Goal: Information Seeking & Learning: Find specific fact

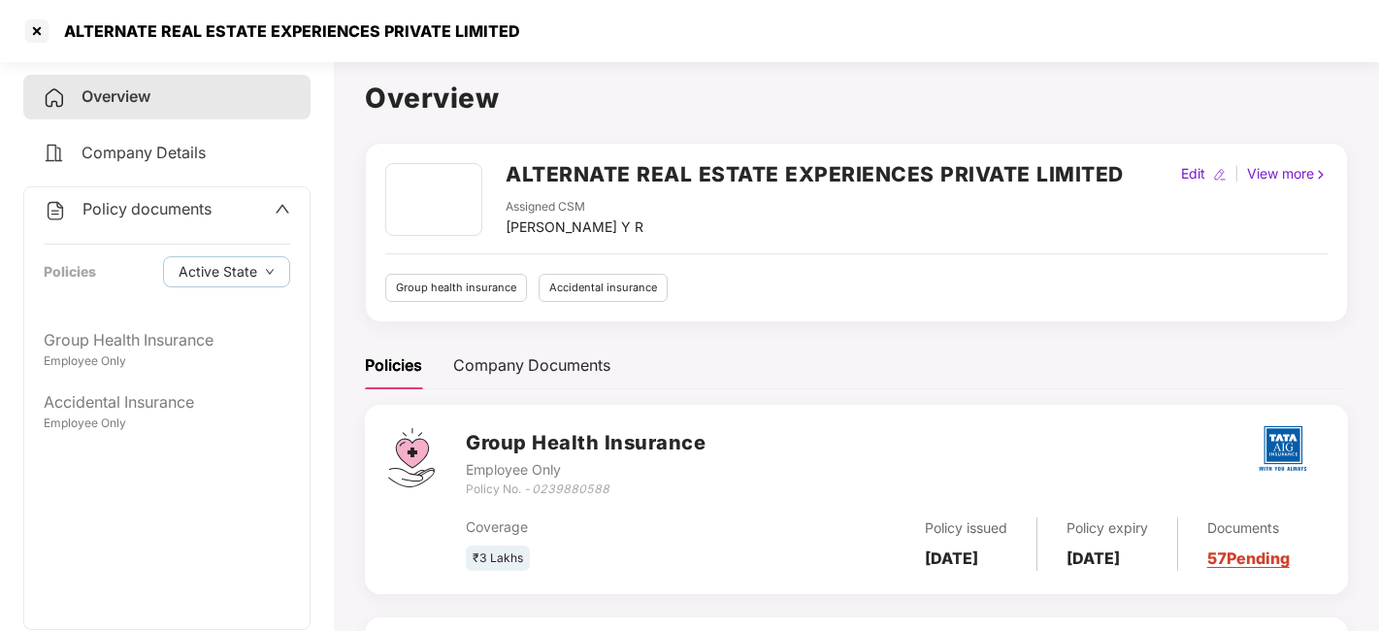
scroll to position [231, 0]
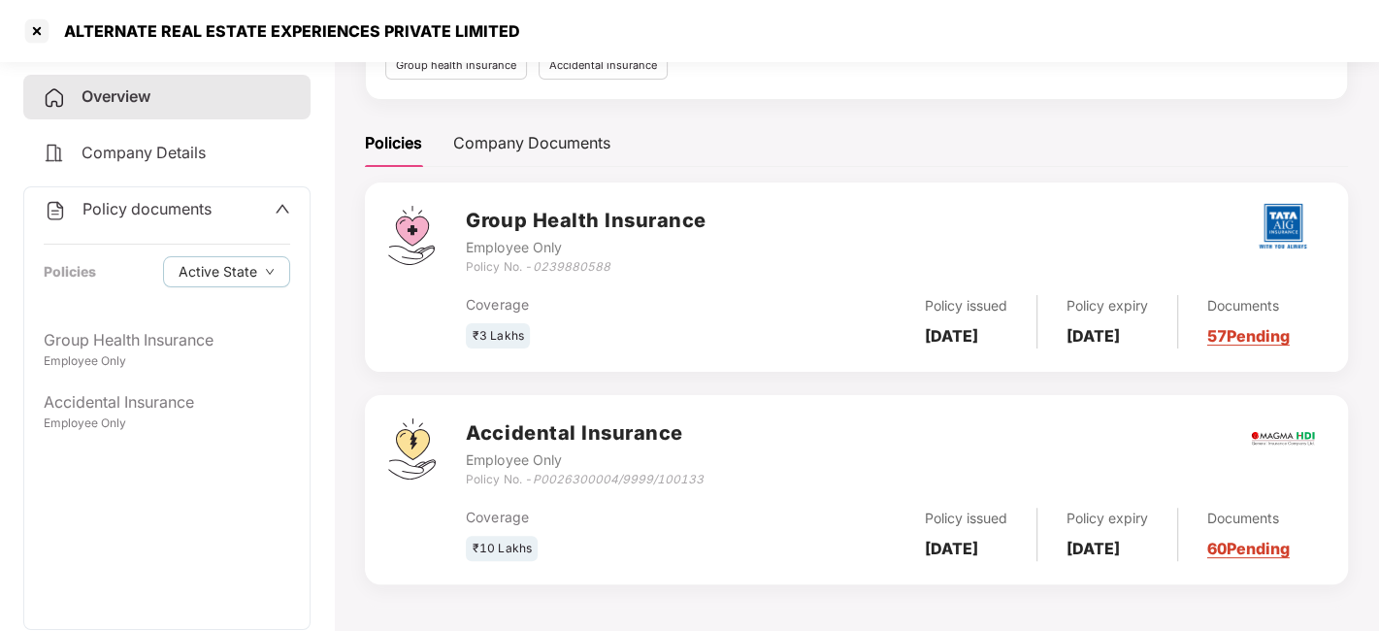
click at [169, 107] on div "Overview" at bounding box center [166, 97] width 287 height 45
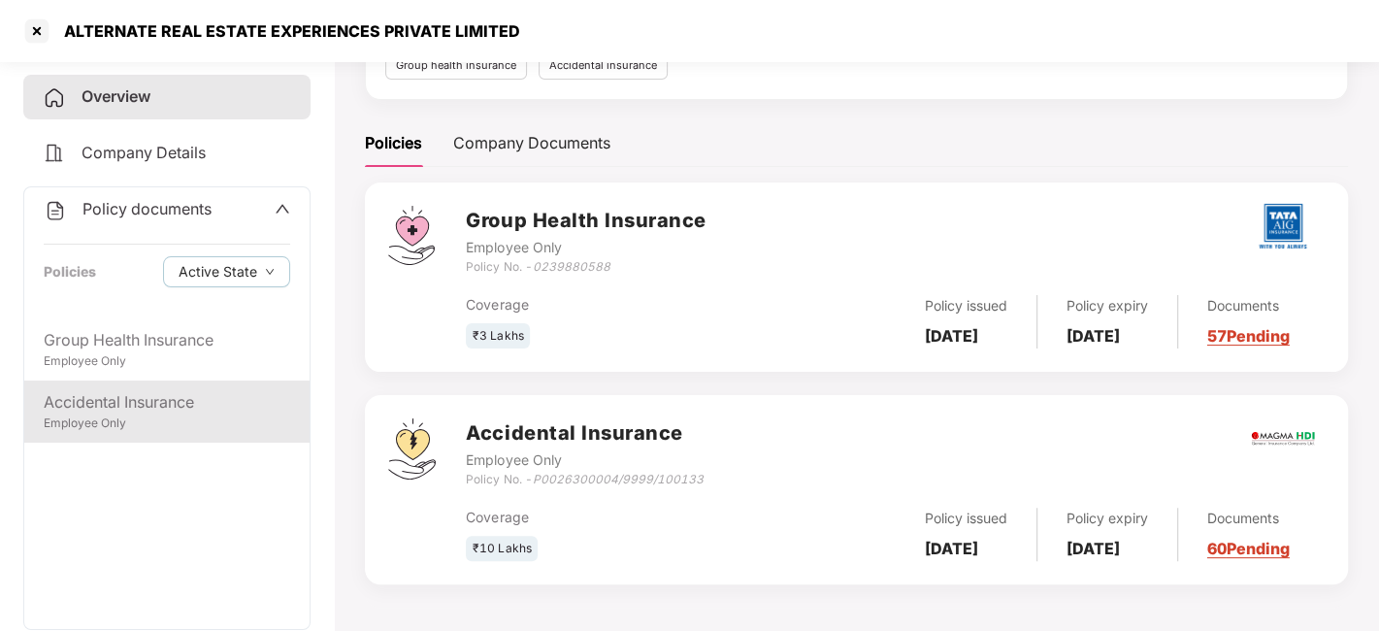
click at [183, 434] on div "Accidental Insurance Employee Only" at bounding box center [166, 411] width 285 height 62
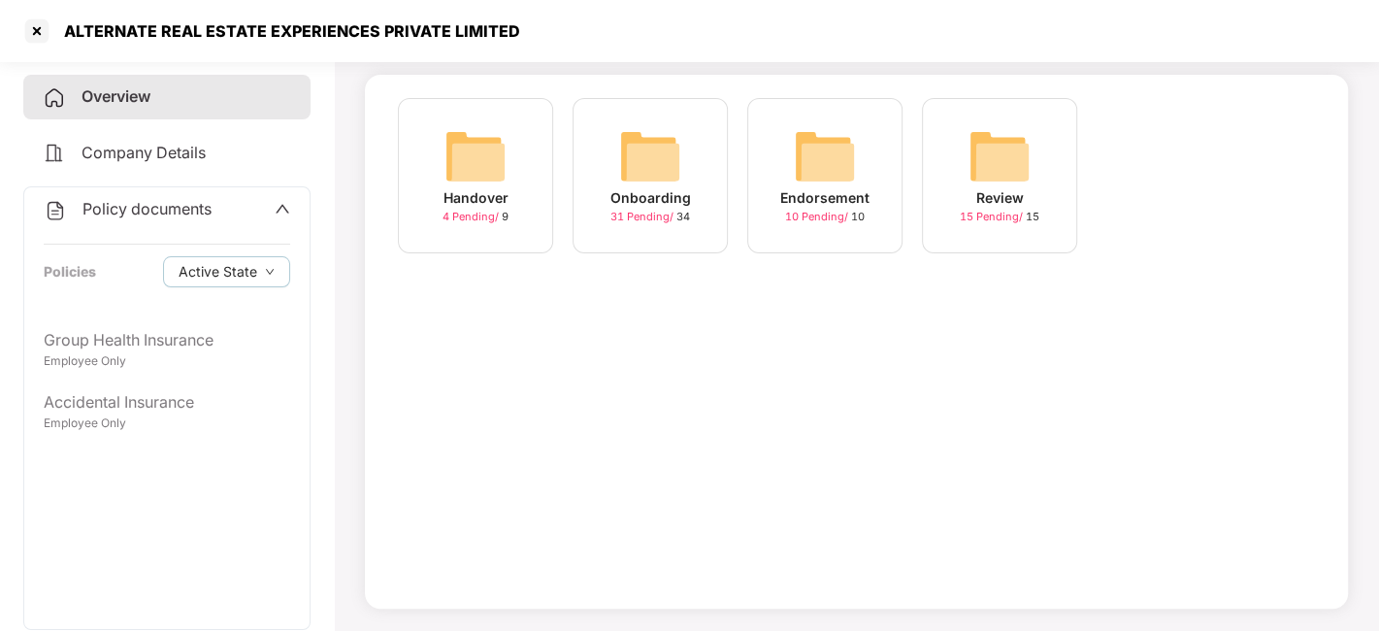
click at [642, 214] on span "31 Pending /" at bounding box center [643, 217] width 66 height 14
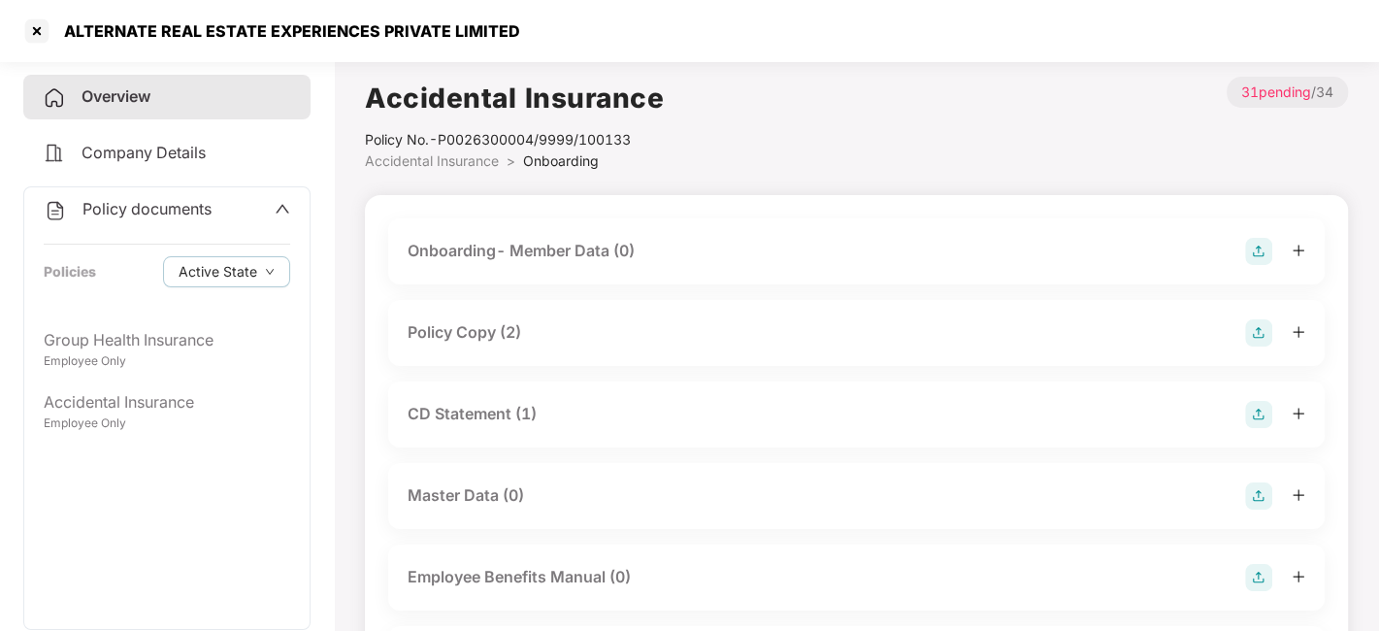
click at [466, 342] on div "Policy Copy (2)" at bounding box center [465, 332] width 114 height 24
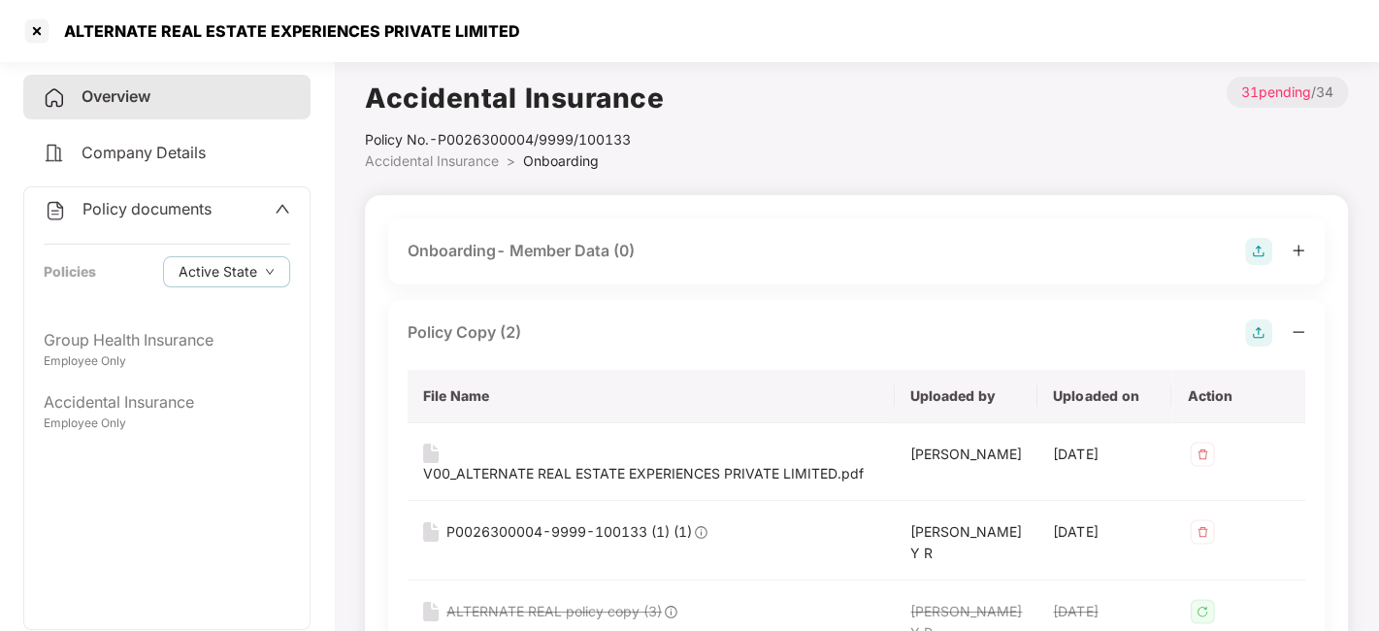
click at [1308, 511] on div "Policy Copy (2) File Name Uploaded by Uploaded on Action V00_ALTERNATE REAL EST…" at bounding box center [856, 489] width 937 height 379
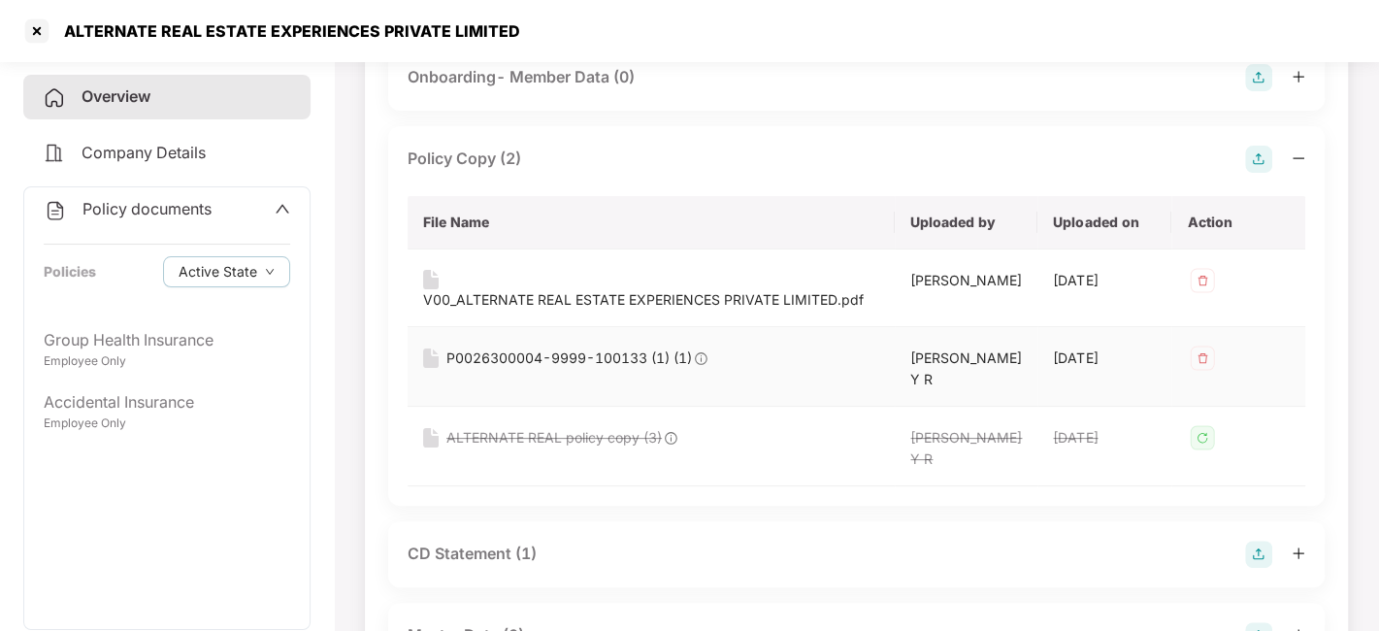
scroll to position [175, 0]
click at [621, 288] on div "V00_ALTERNATE REAL ESTATE EXPERIENCES PRIVATE LIMITED.pdf" at bounding box center [643, 298] width 441 height 21
click at [577, 346] on div "P0026300004-9999-100133 (1) (1)" at bounding box center [569, 356] width 246 height 21
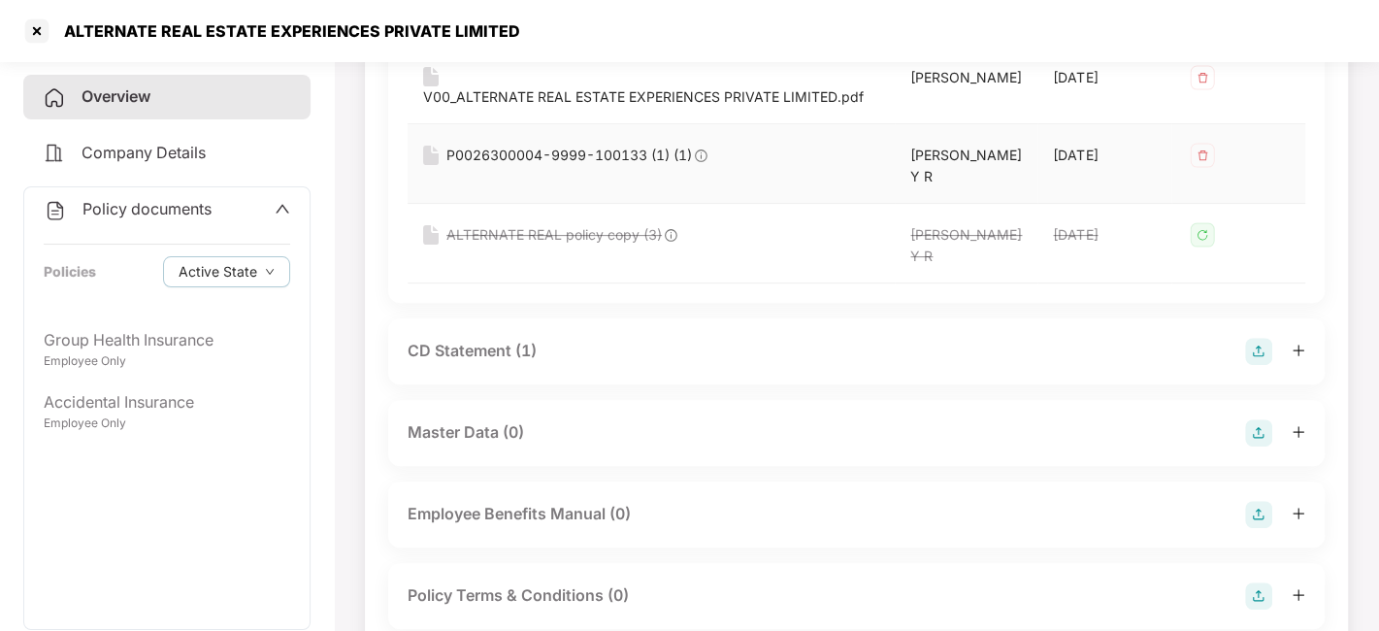
scroll to position [379, 0]
click at [494, 361] on div "CD Statement (1)" at bounding box center [472, 349] width 129 height 24
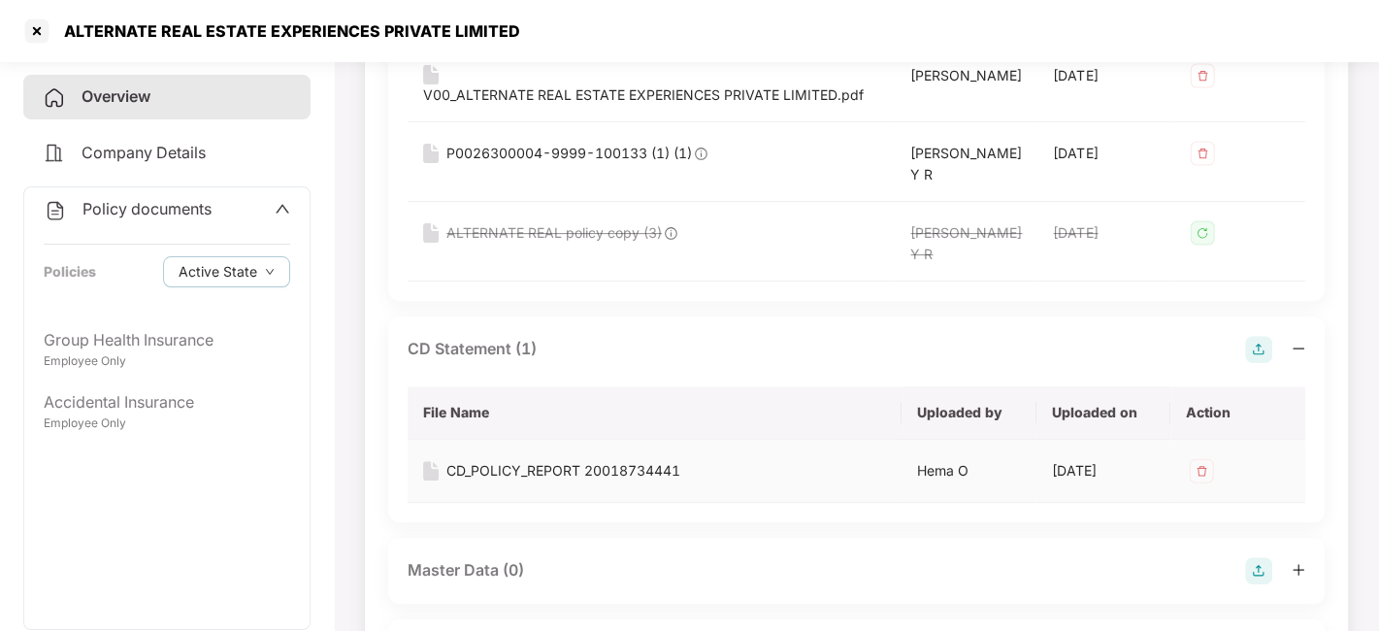
click at [494, 481] on div "CD_POLICY_REPORT 20018734441" at bounding box center [563, 470] width 234 height 21
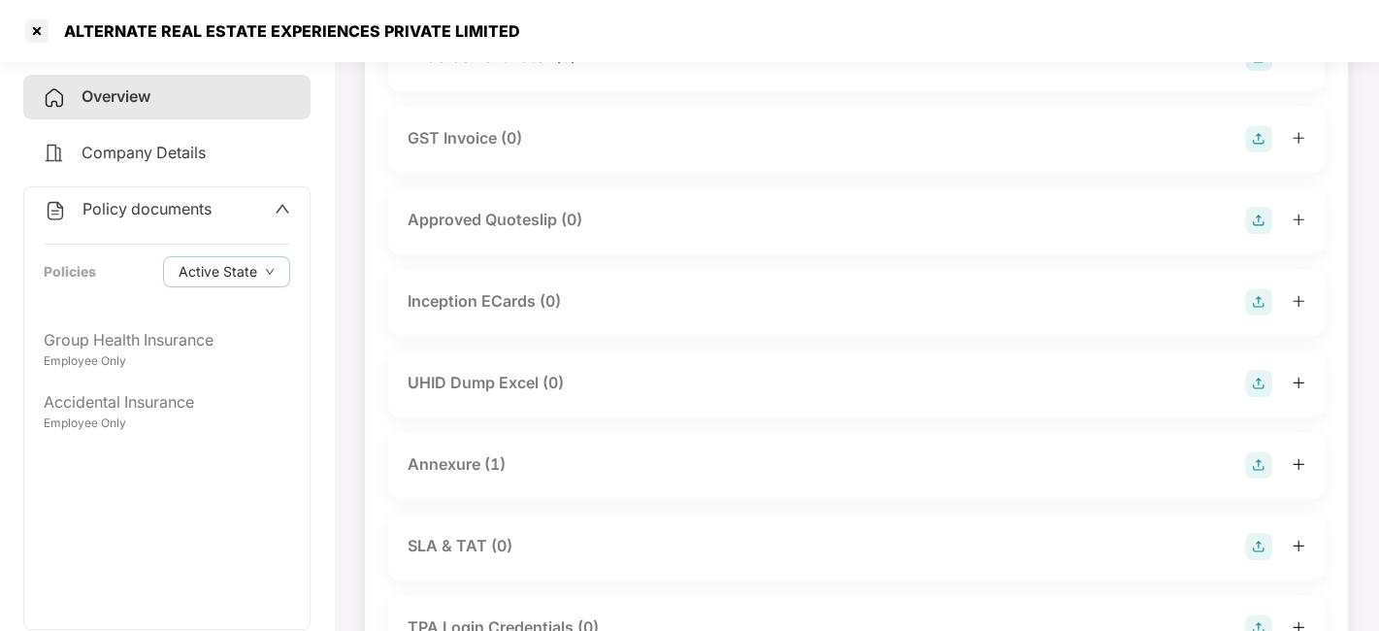
scroll to position [1139, 0]
click at [472, 474] on div "Annexure (1)" at bounding box center [457, 461] width 98 height 24
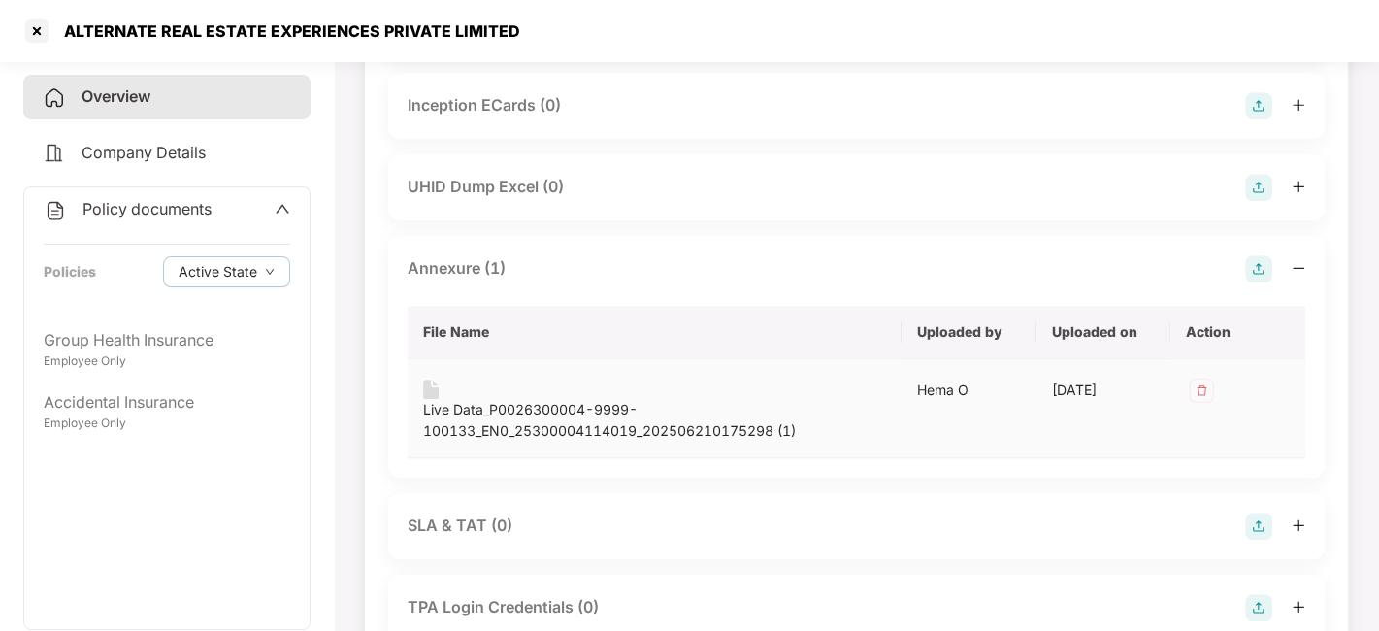
scroll to position [1335, 0]
click at [528, 436] on div "Live Data_P0026300004-9999-100133_EN0_25300004114019_202506210175298 (1)" at bounding box center [654, 418] width 463 height 43
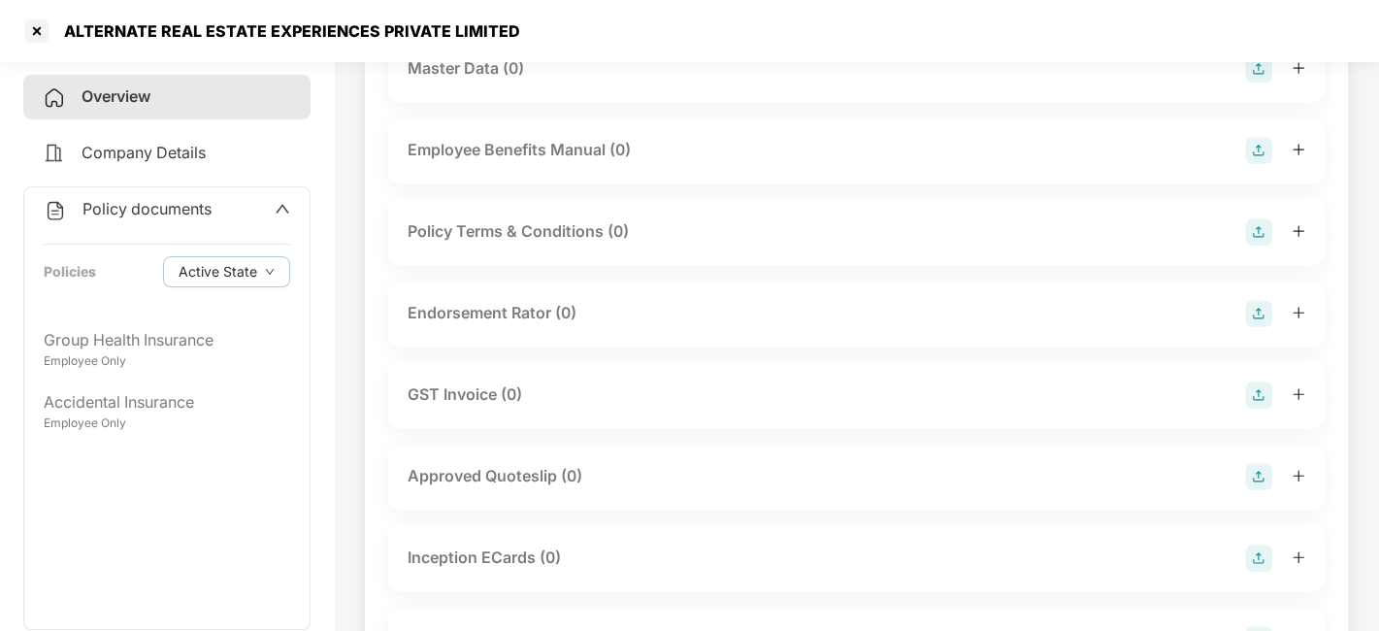
scroll to position [0, 0]
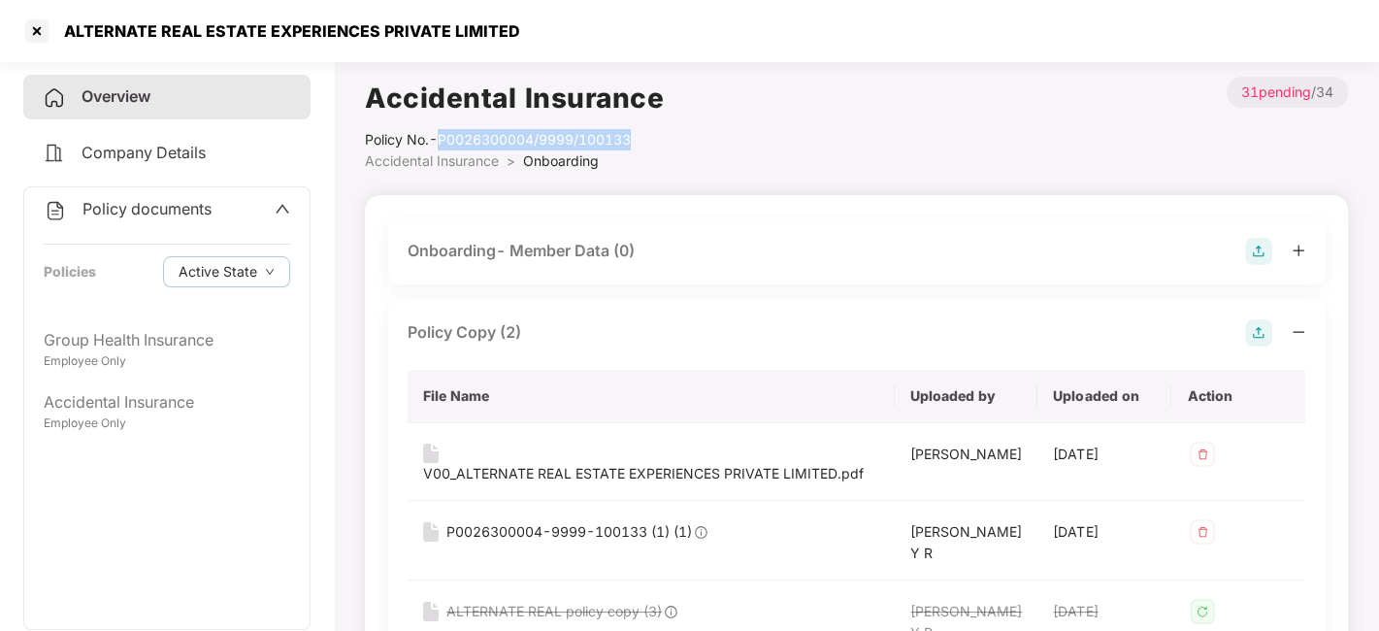
drag, startPoint x: 441, startPoint y: 143, endPoint x: 709, endPoint y: 132, distance: 269.1
click at [709, 132] on div "Accidental Insurance Policy No.- P0026300004/9999/100133 Accidental Insurance >…" at bounding box center [856, 124] width 983 height 95
copy div "P0026300004/9999/100133"
click at [39, 28] on div at bounding box center [36, 31] width 31 height 31
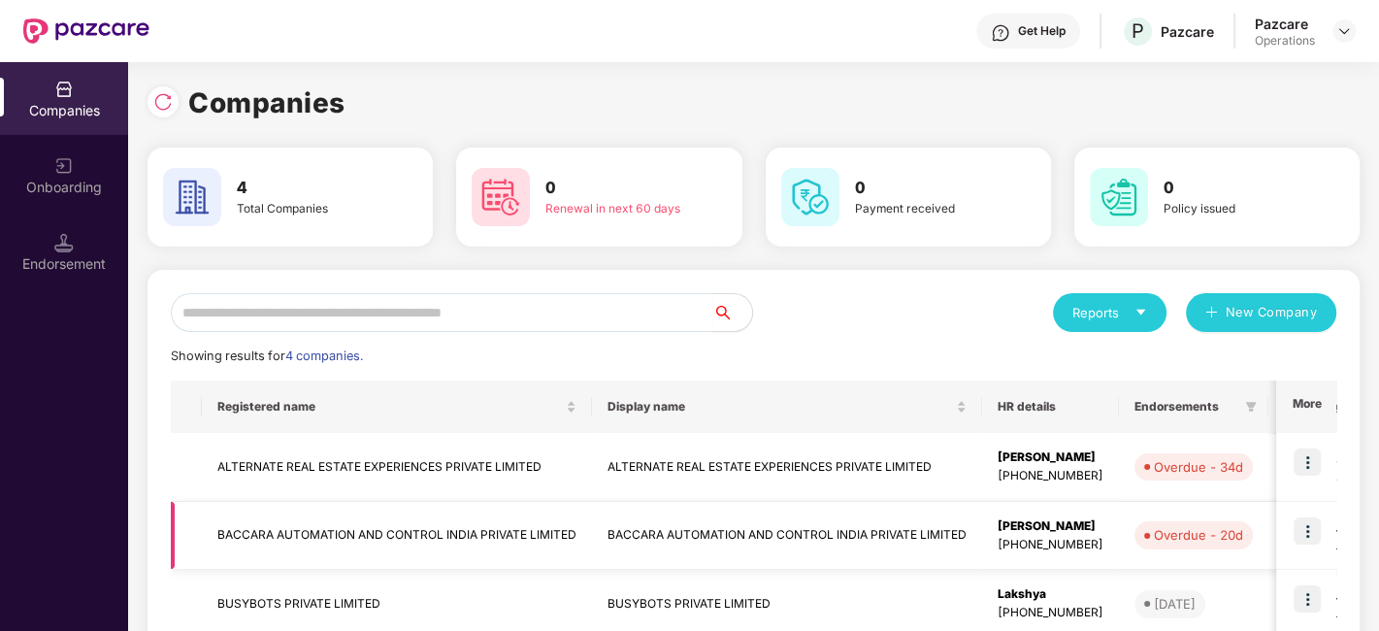
scroll to position [182, 0]
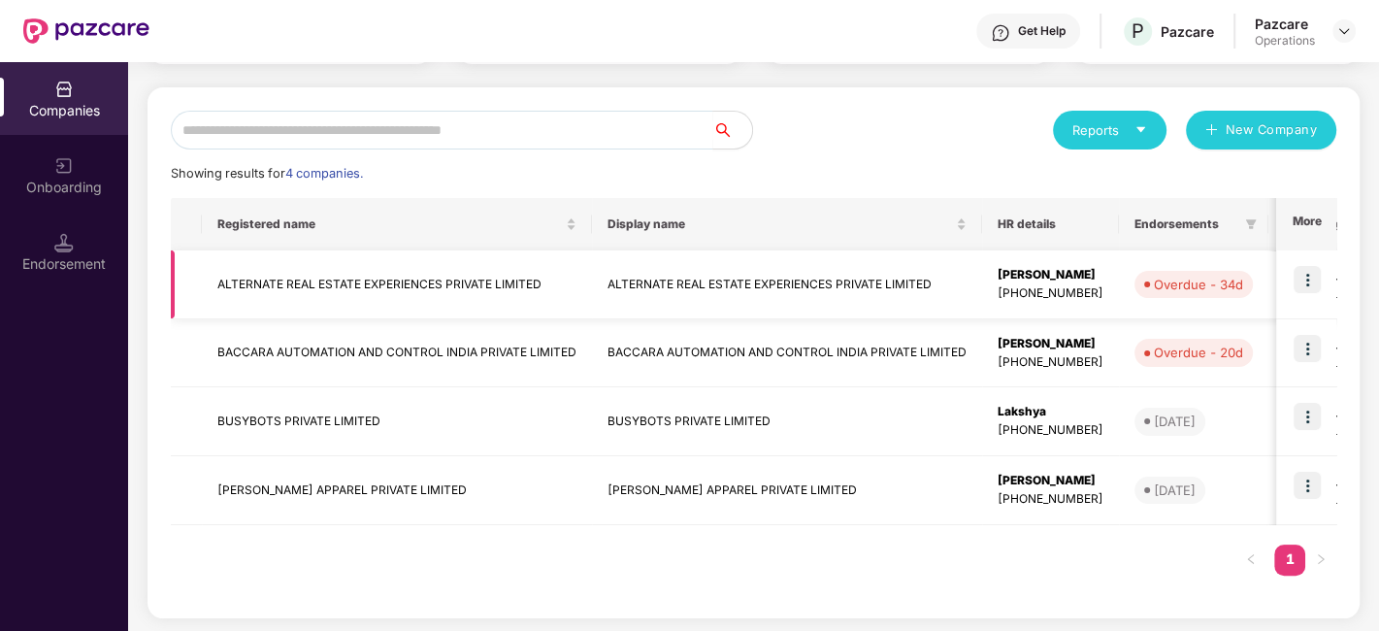
click at [1315, 278] on img at bounding box center [1307, 279] width 27 height 27
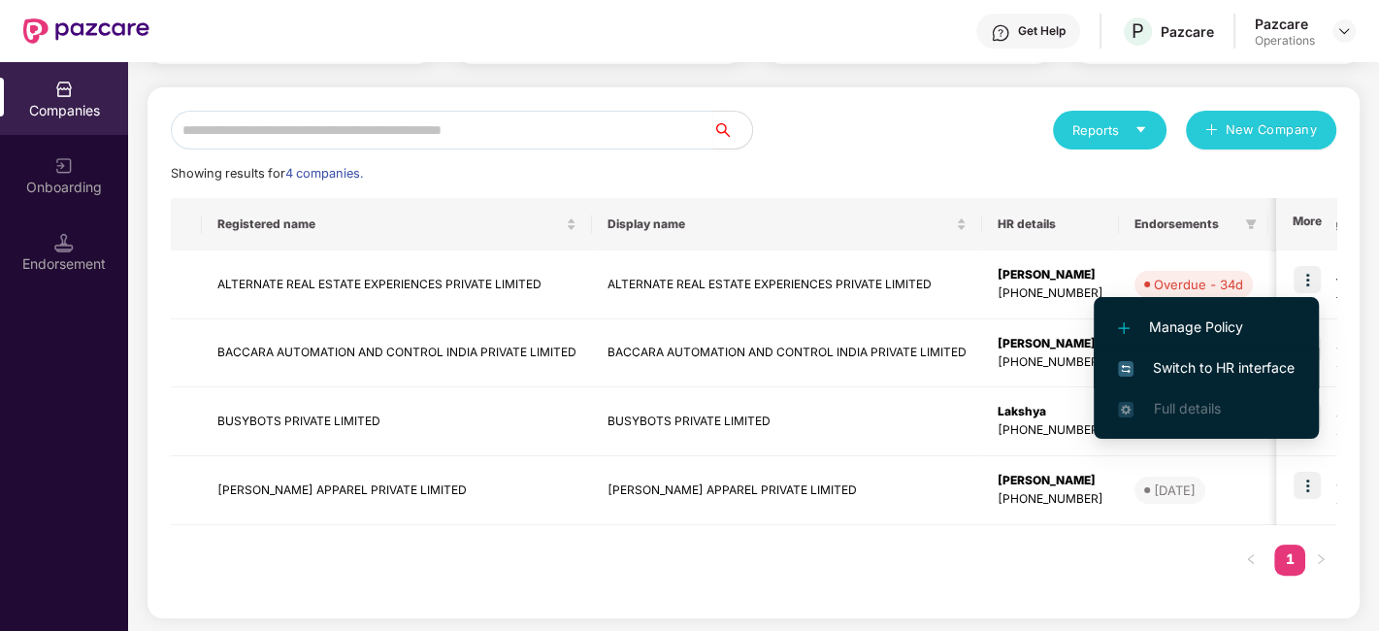
click at [1220, 360] on span "Switch to HR interface" at bounding box center [1206, 367] width 177 height 21
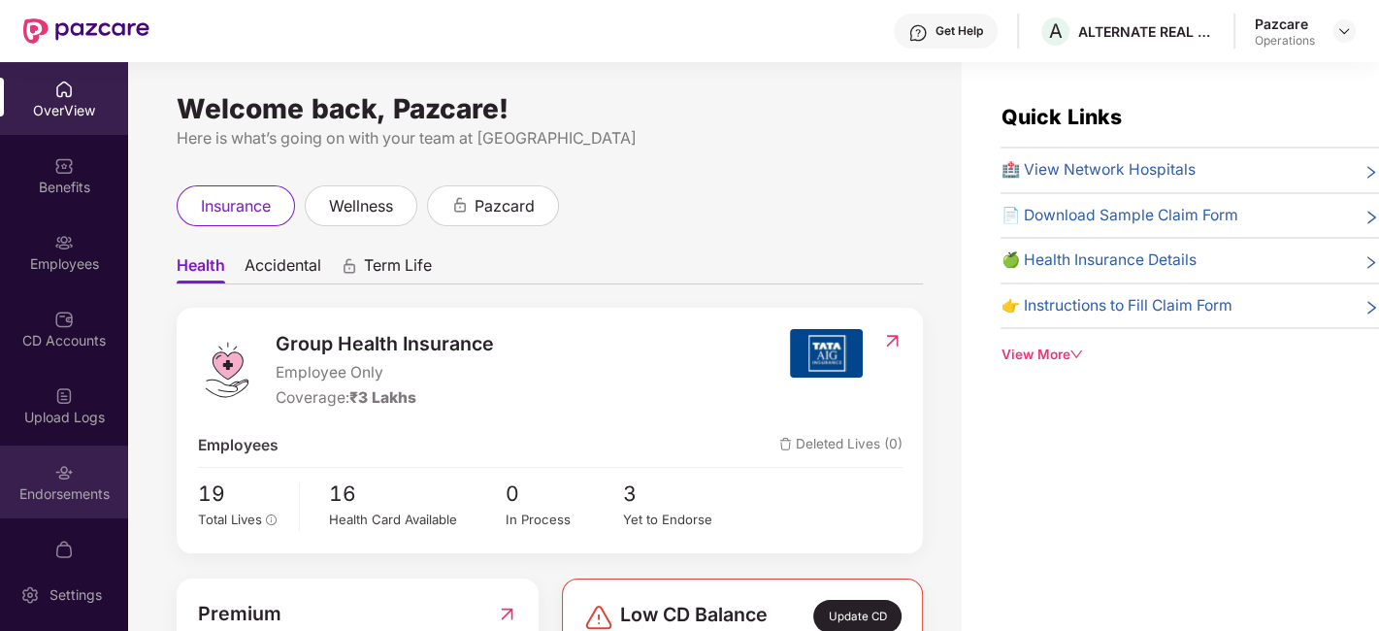
click at [44, 479] on div "Endorsements" at bounding box center [64, 481] width 128 height 73
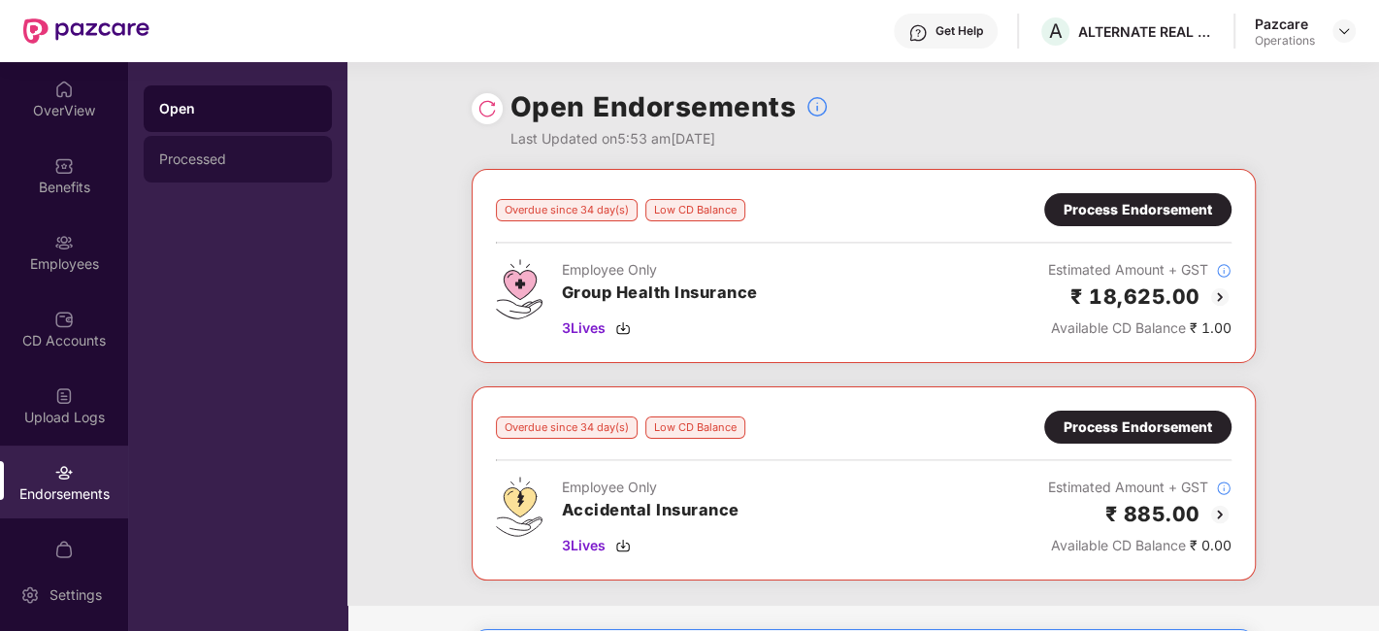
click at [205, 169] on div "Processed" at bounding box center [238, 159] width 188 height 47
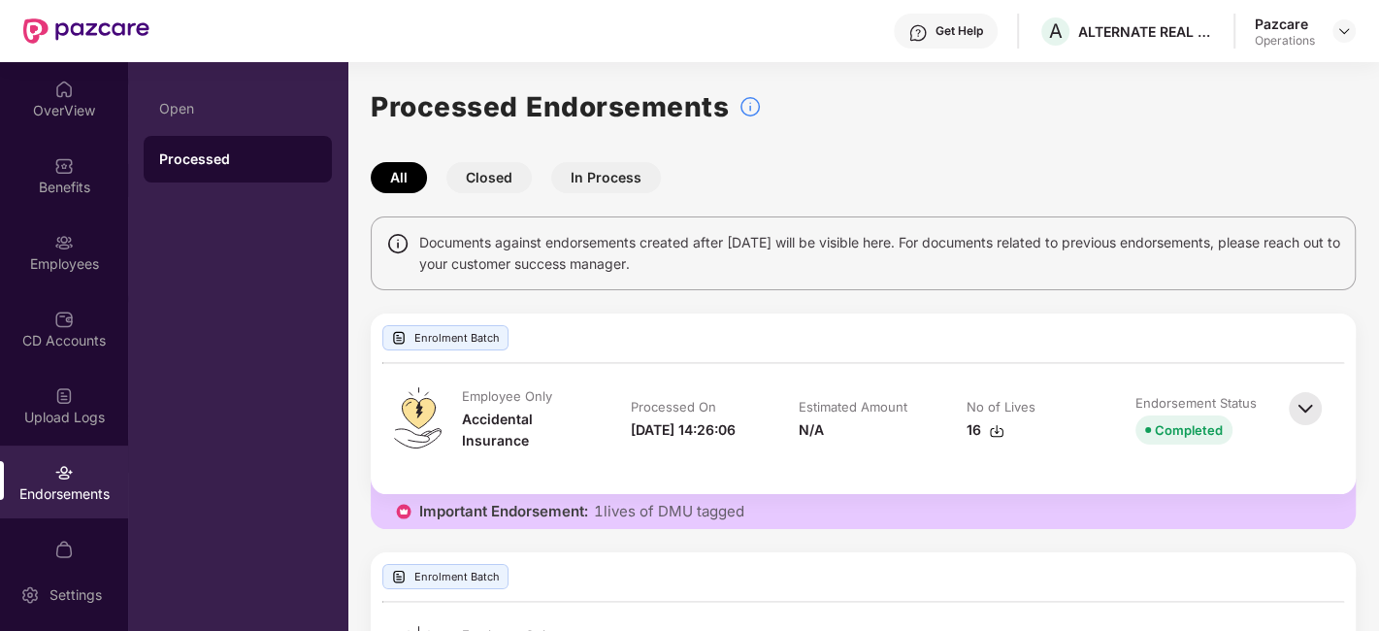
scroll to position [157, 0]
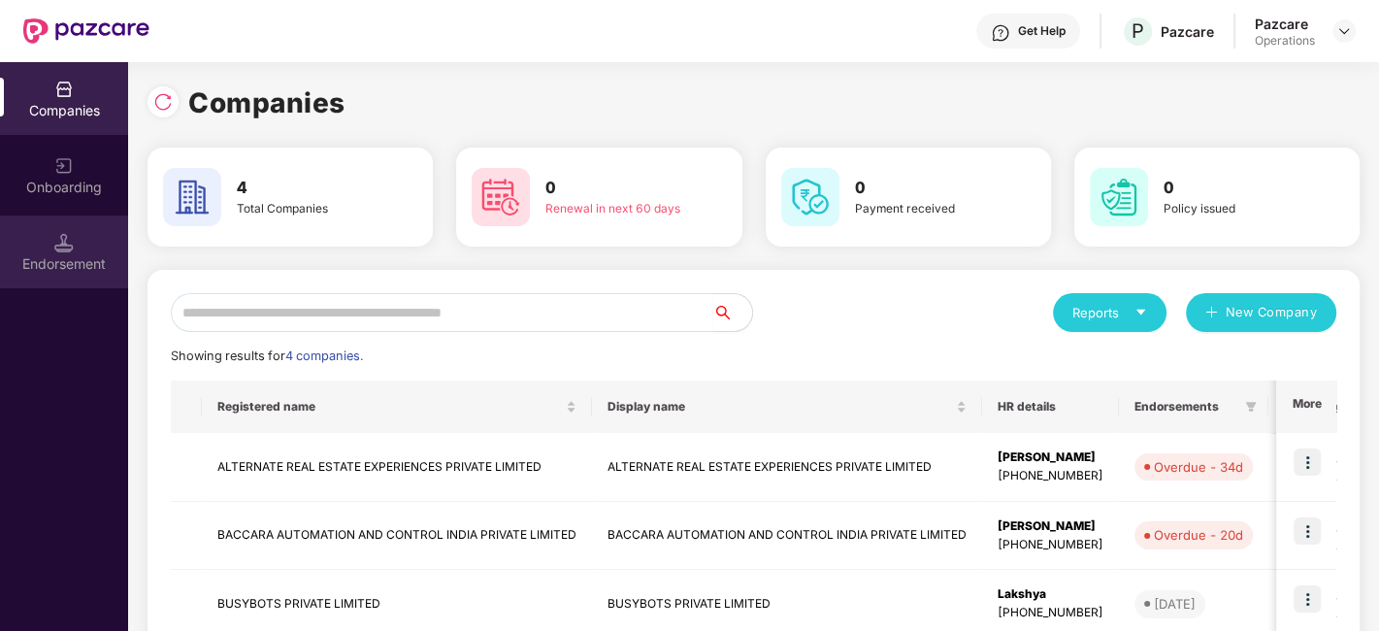
click at [52, 240] on div "Endorsement" at bounding box center [64, 251] width 128 height 73
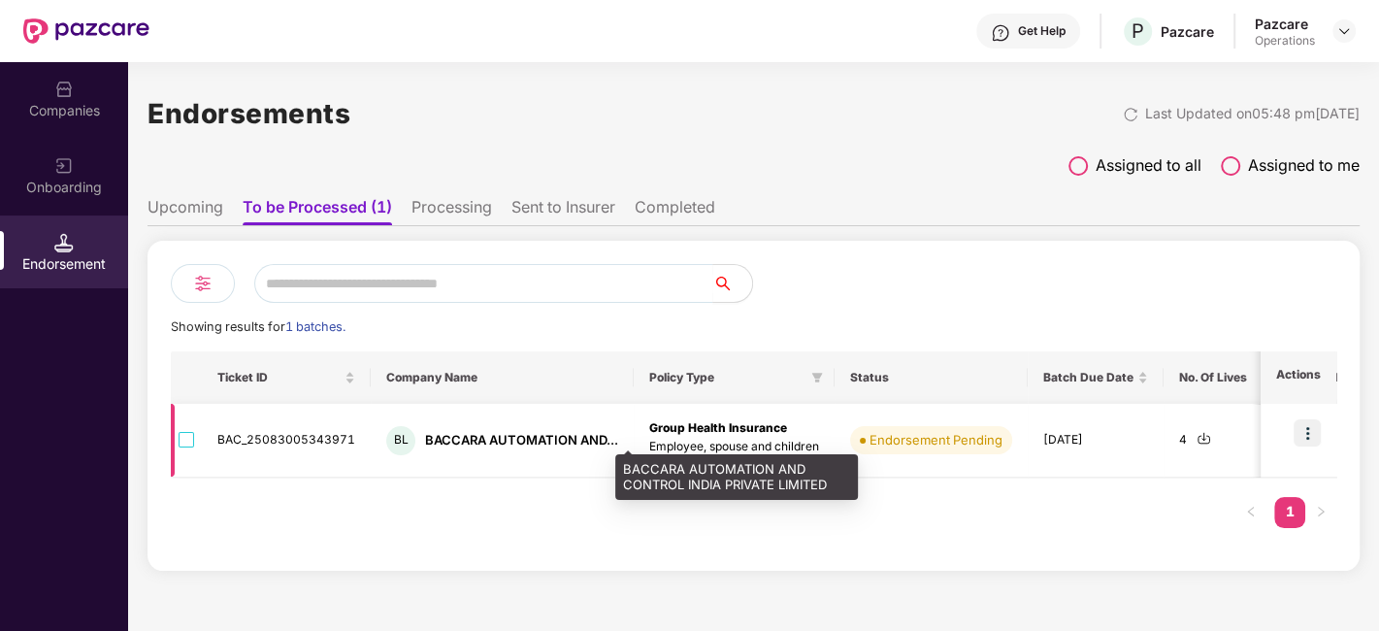
click at [439, 431] on div "BACCARA AUTOMATION AND..." at bounding box center [521, 440] width 193 height 18
copy div "BACCARA"
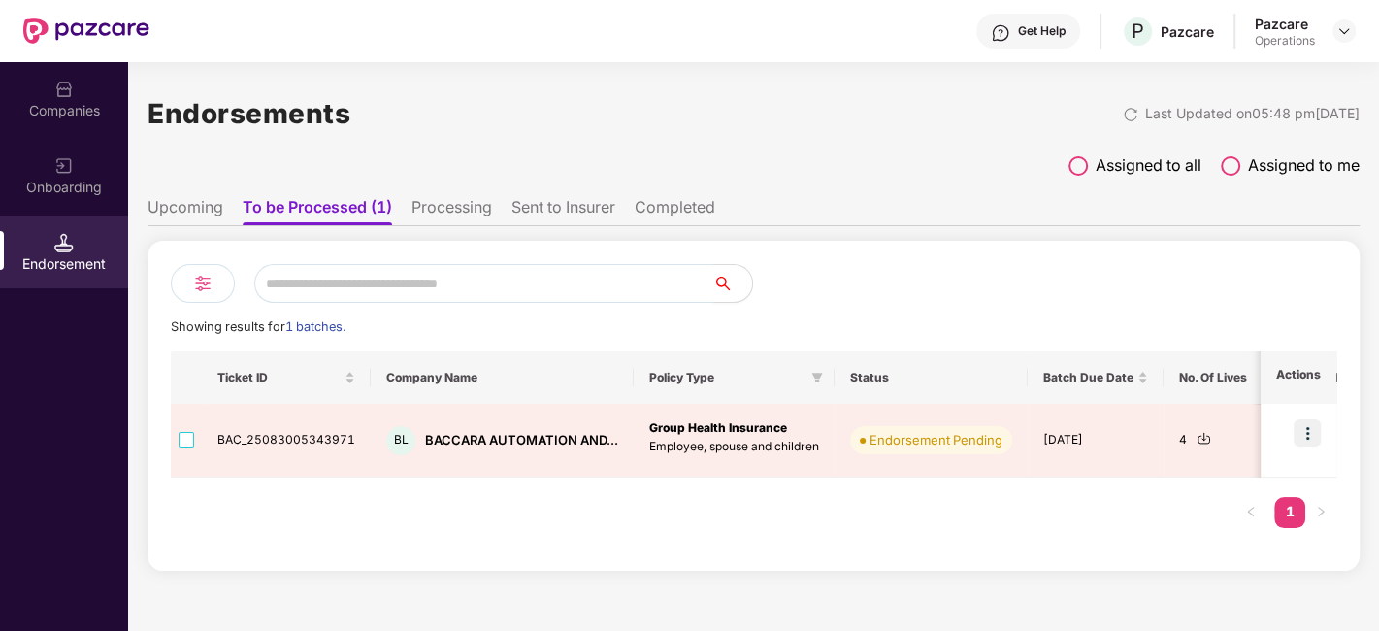
click at [349, 274] on input "text" at bounding box center [483, 283] width 459 height 39
click at [57, 185] on div "Onboarding" at bounding box center [64, 187] width 128 height 19
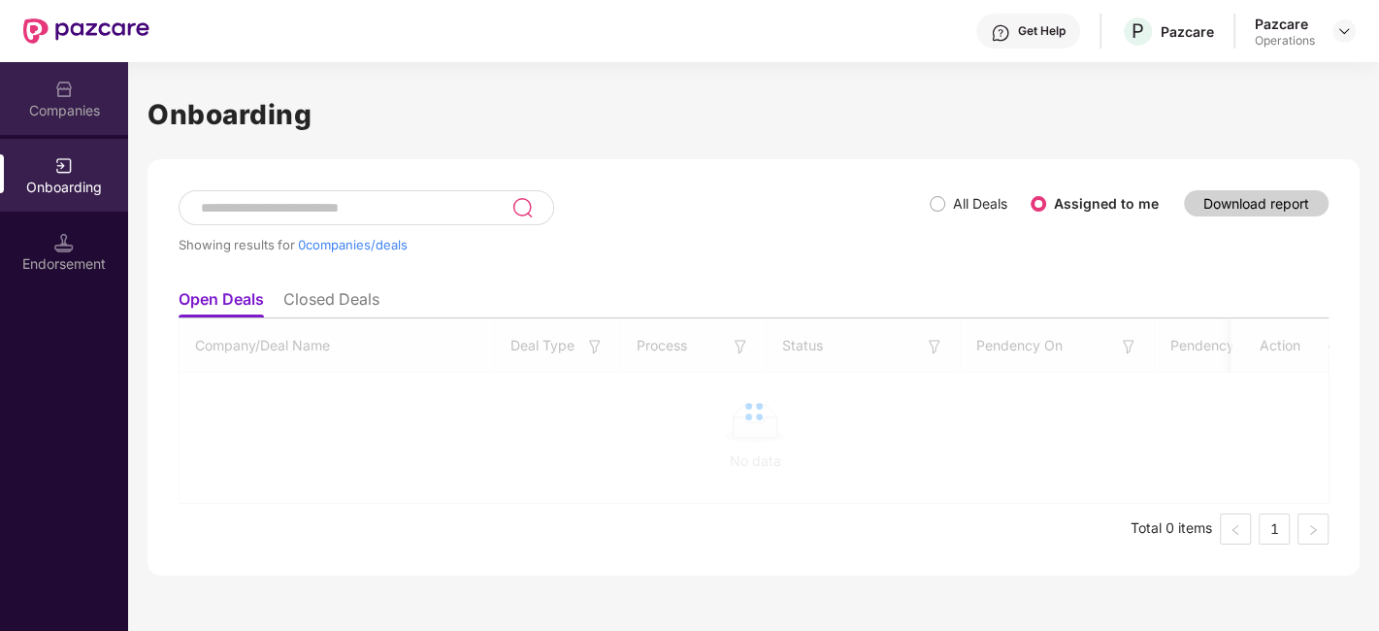
click at [60, 98] on div "Companies" at bounding box center [64, 98] width 128 height 73
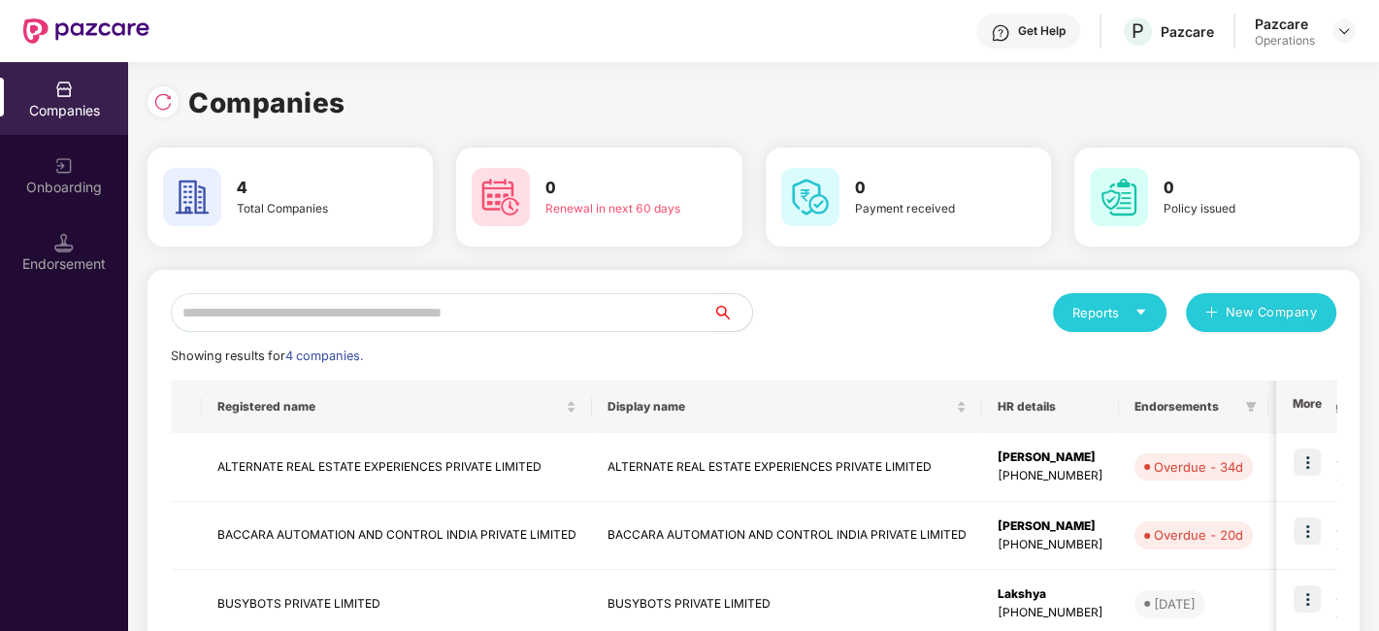
click at [268, 320] on input "text" at bounding box center [442, 312] width 543 height 39
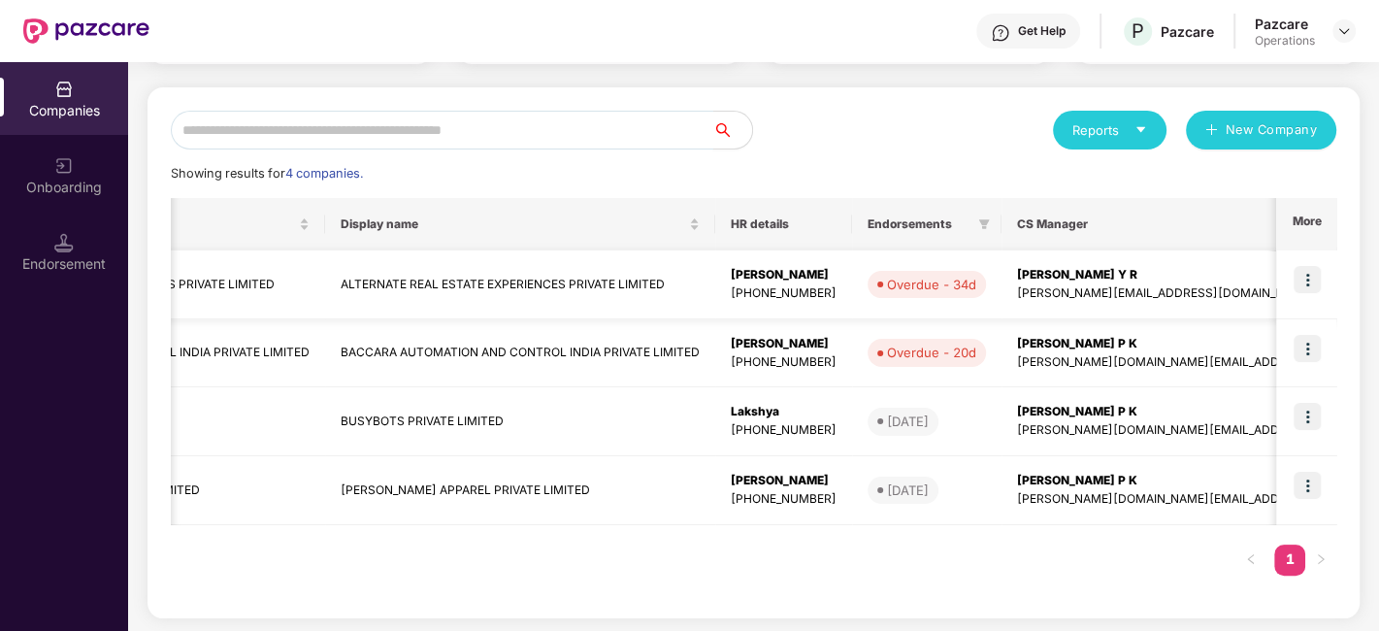
scroll to position [0, 269]
click at [1303, 281] on img at bounding box center [1307, 279] width 27 height 27
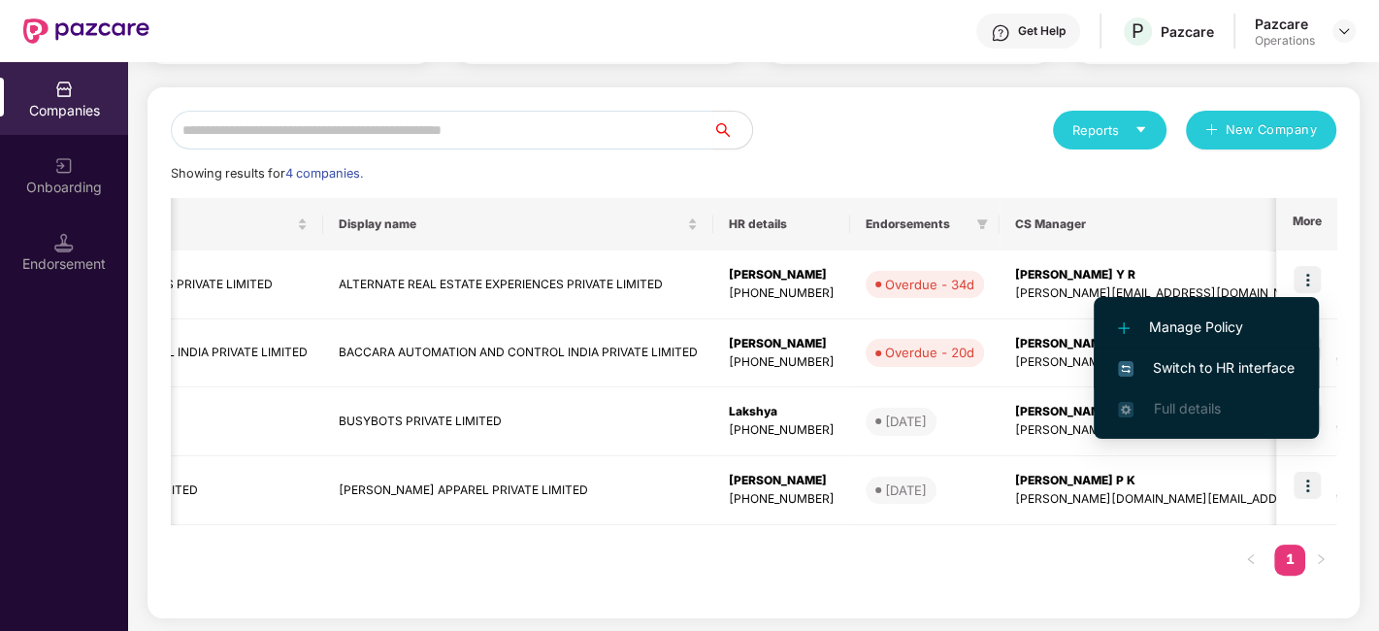
click at [1195, 371] on span "Switch to HR interface" at bounding box center [1206, 367] width 177 height 21
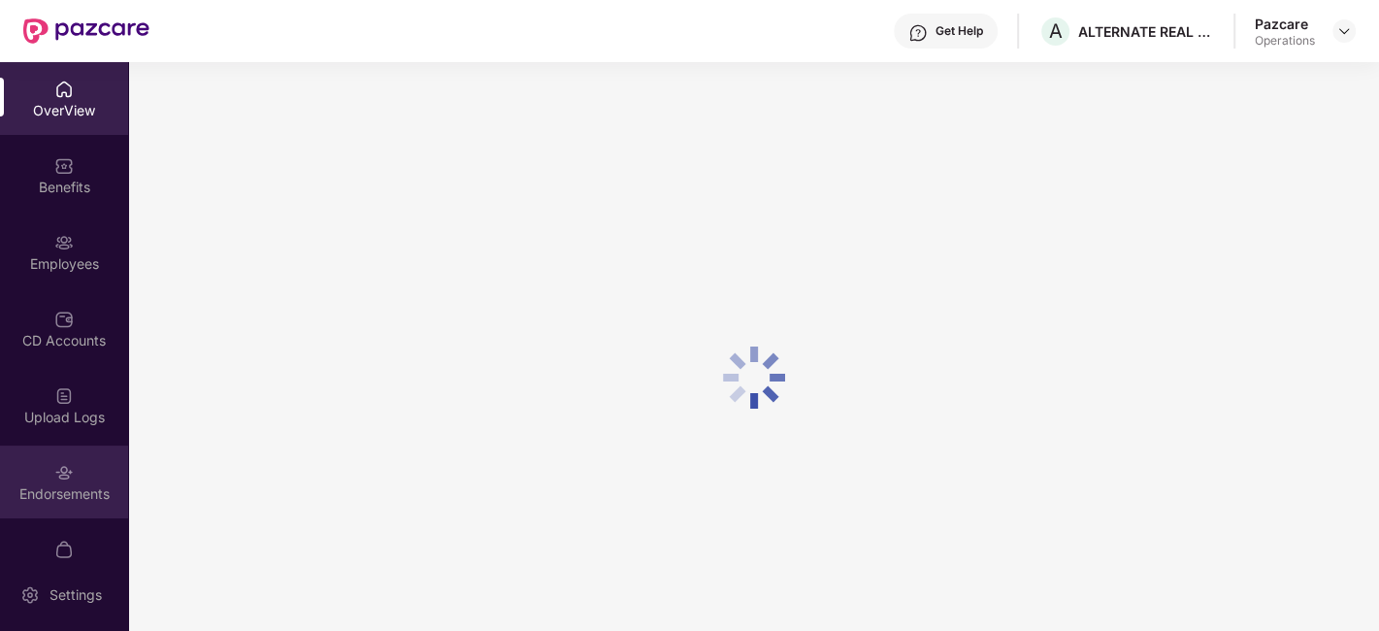
click at [86, 497] on div "Endorsements" at bounding box center [64, 493] width 128 height 19
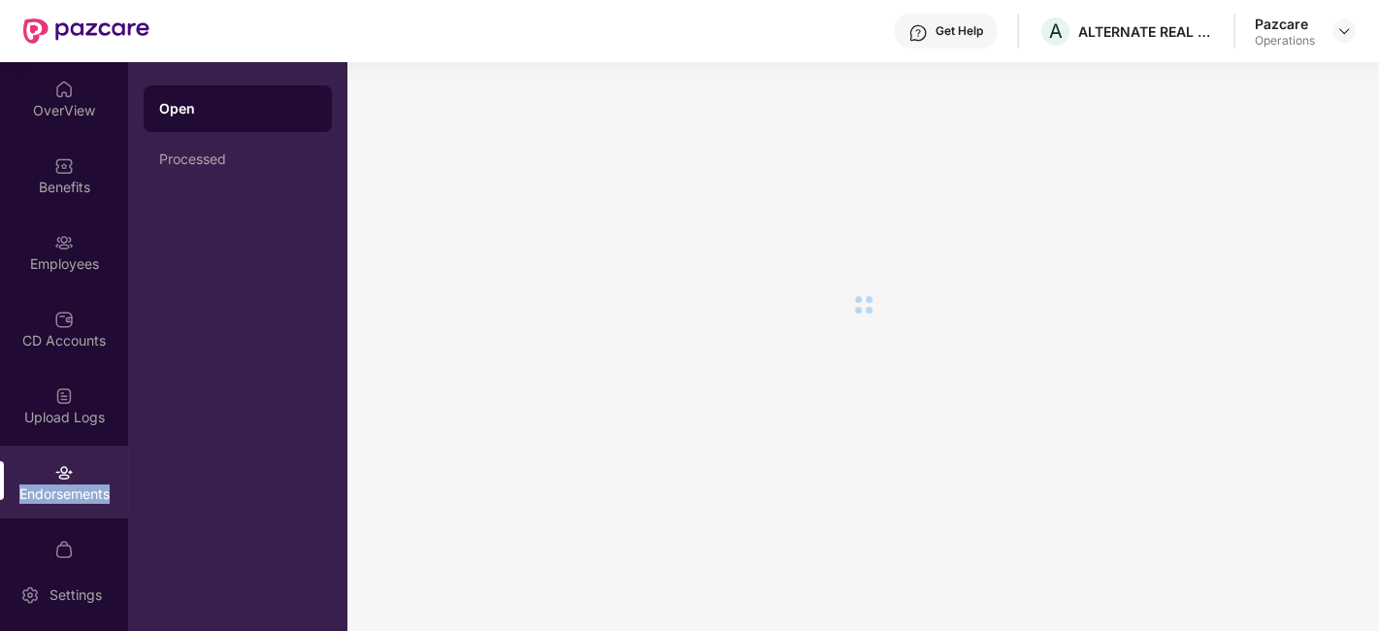
click at [86, 497] on div "Endorsements" at bounding box center [64, 493] width 128 height 19
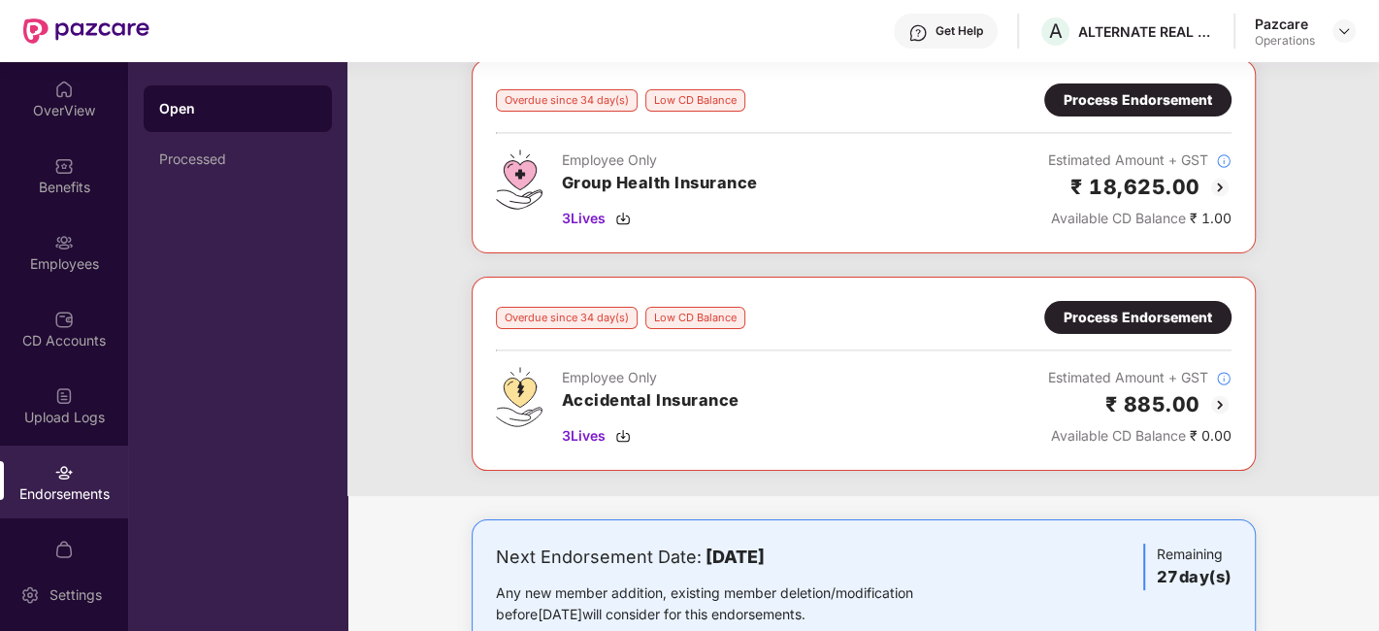
scroll to position [51, 0]
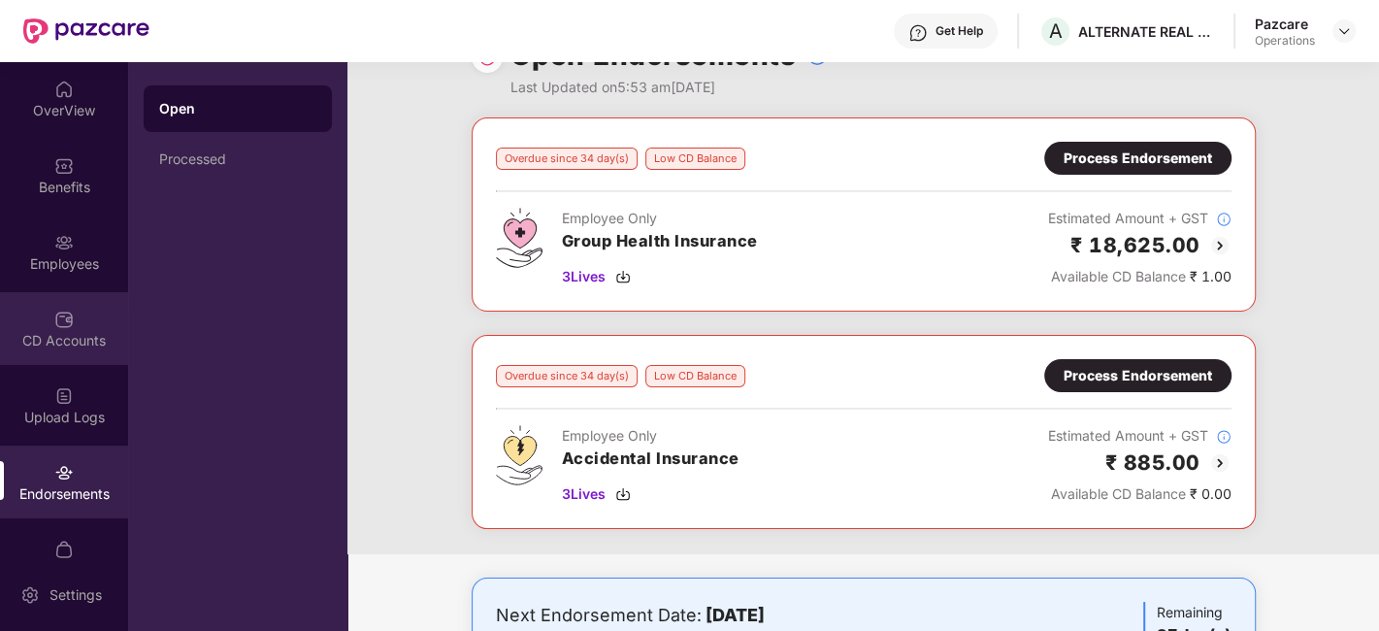
click at [52, 331] on div "CD Accounts" at bounding box center [64, 340] width 128 height 19
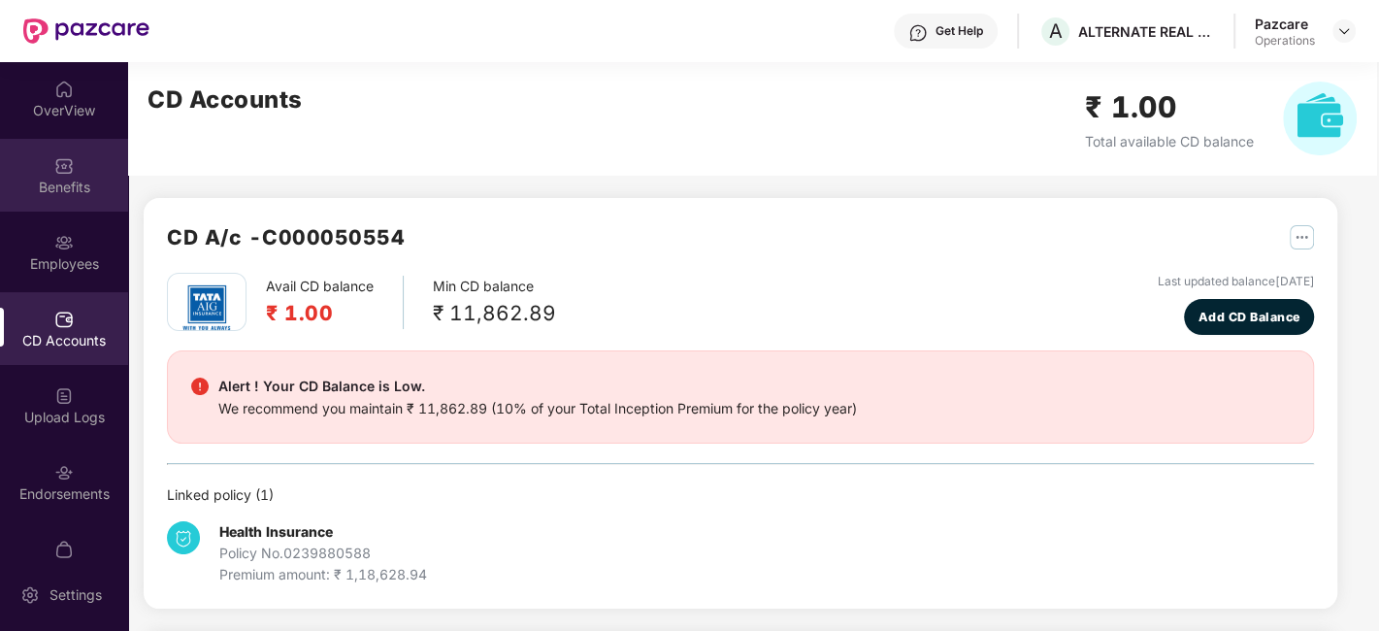
click at [29, 198] on div "Benefits" at bounding box center [64, 175] width 128 height 73
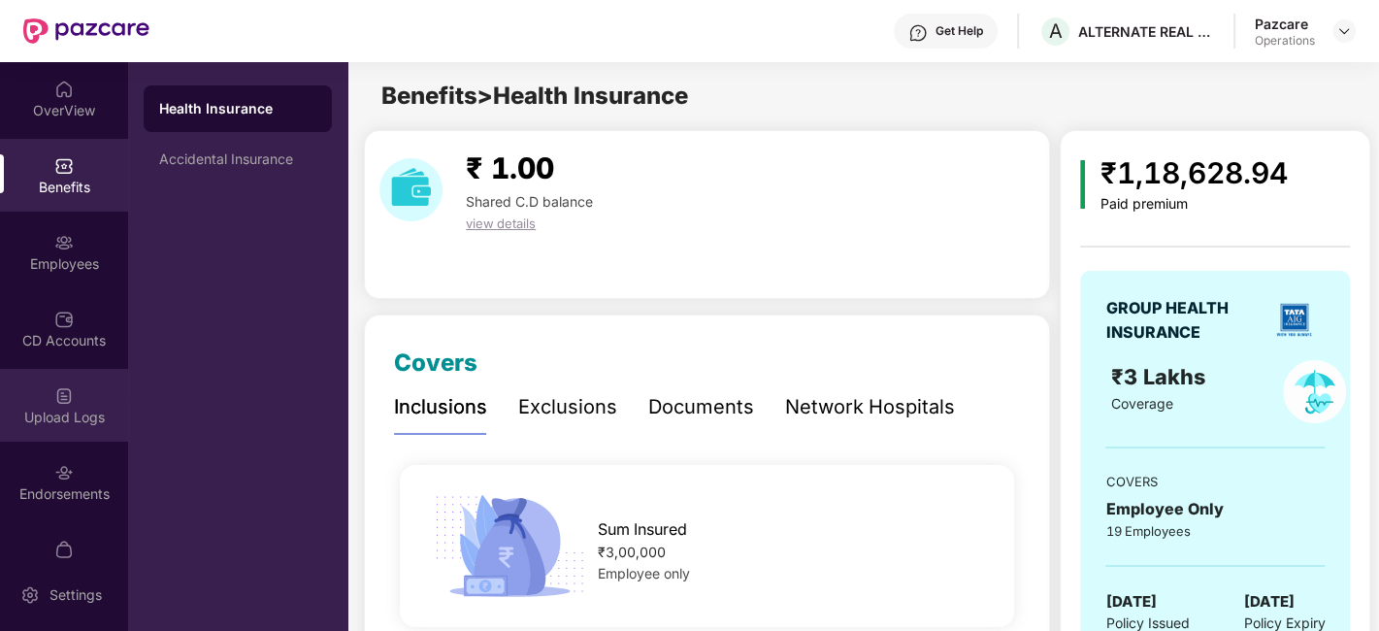
click at [31, 435] on div "Upload Logs" at bounding box center [64, 405] width 128 height 73
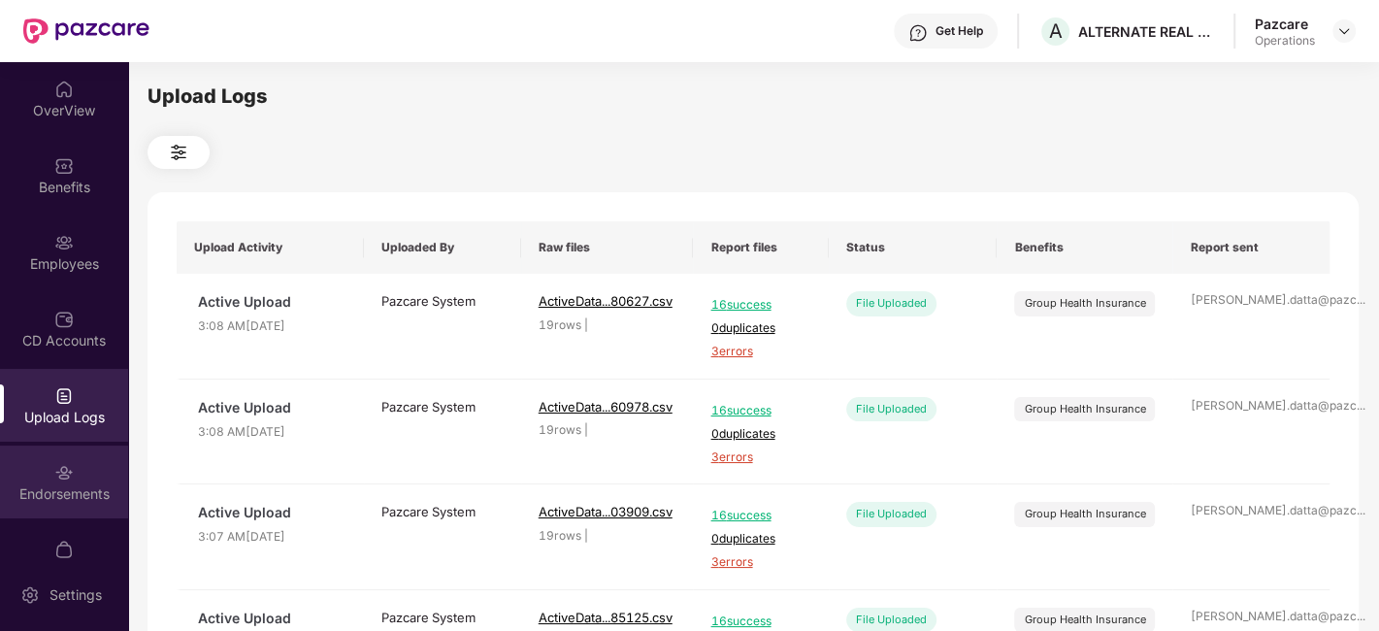
click at [101, 464] on div "Endorsements" at bounding box center [64, 481] width 128 height 73
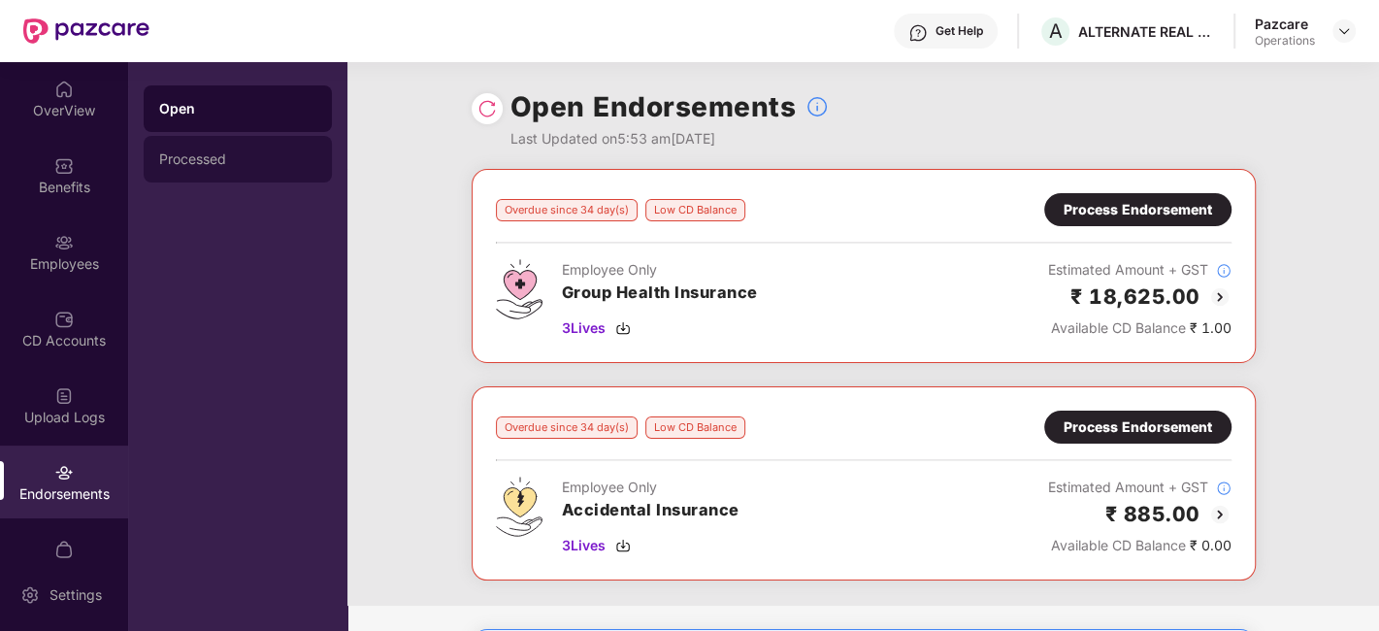
click at [189, 163] on div "Processed" at bounding box center [237, 159] width 157 height 16
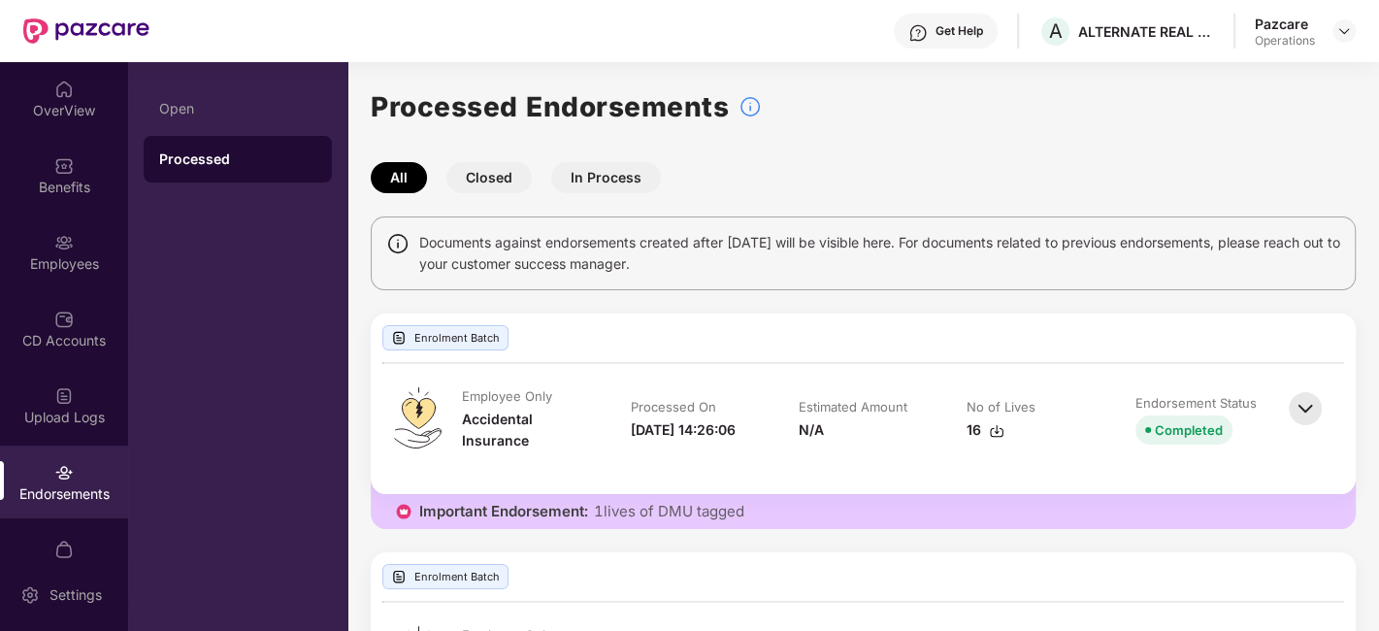
scroll to position [40, 0]
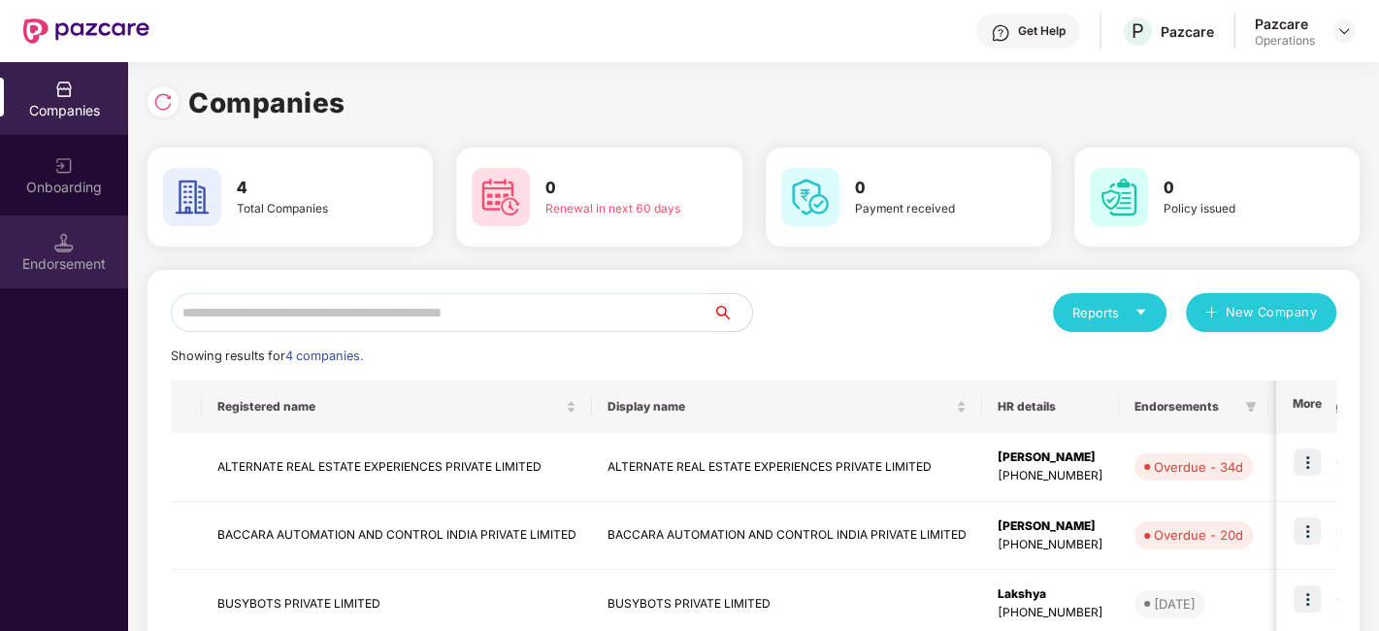
click at [47, 222] on div "Endorsement" at bounding box center [64, 251] width 128 height 73
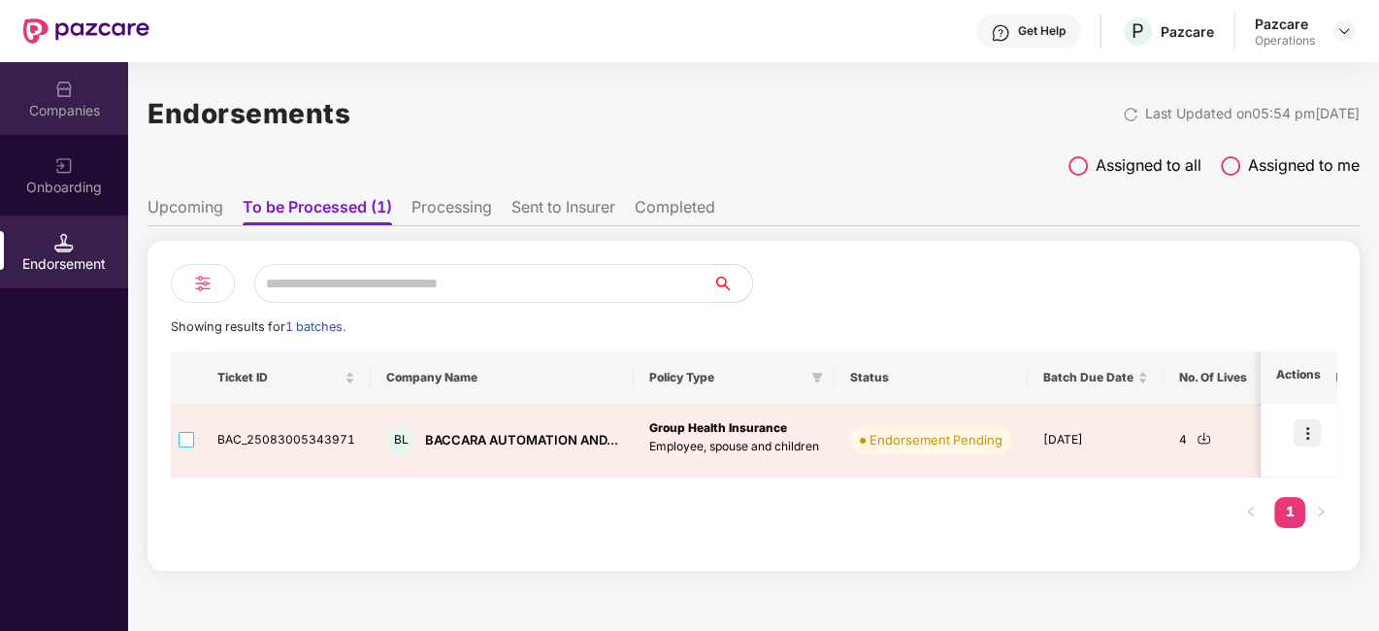
click at [74, 110] on div "Companies" at bounding box center [64, 110] width 128 height 19
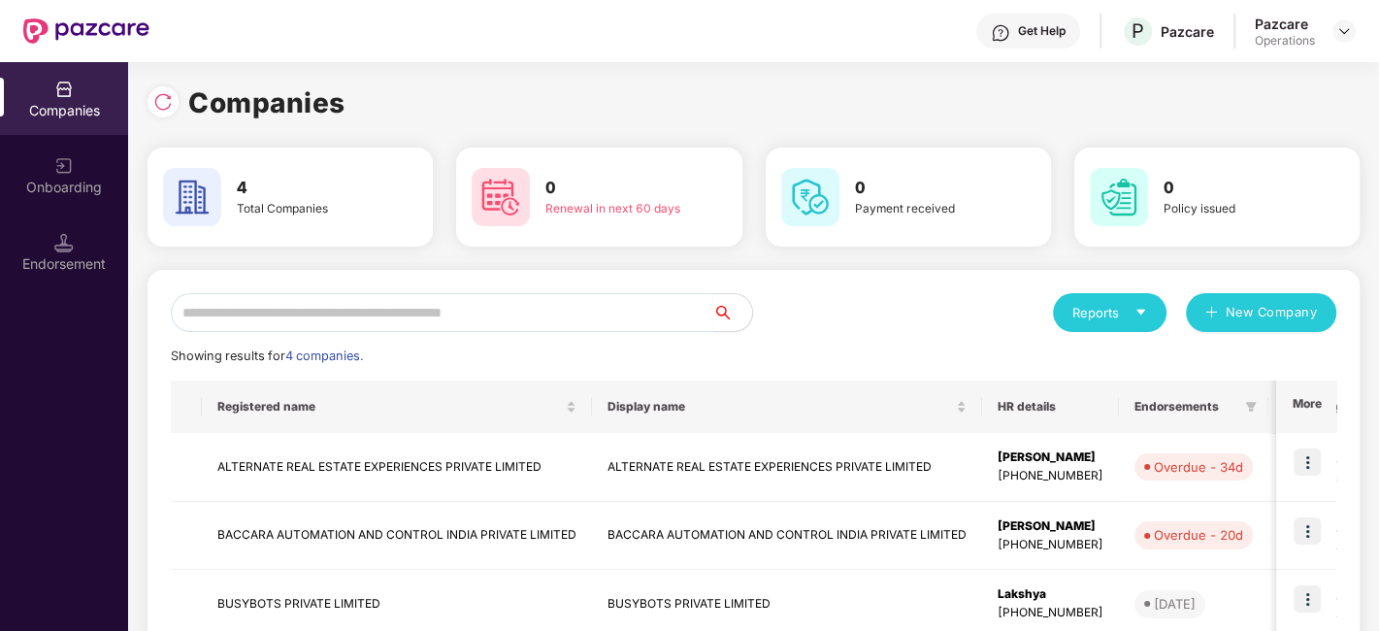
click at [69, 245] on img at bounding box center [63, 242] width 19 height 19
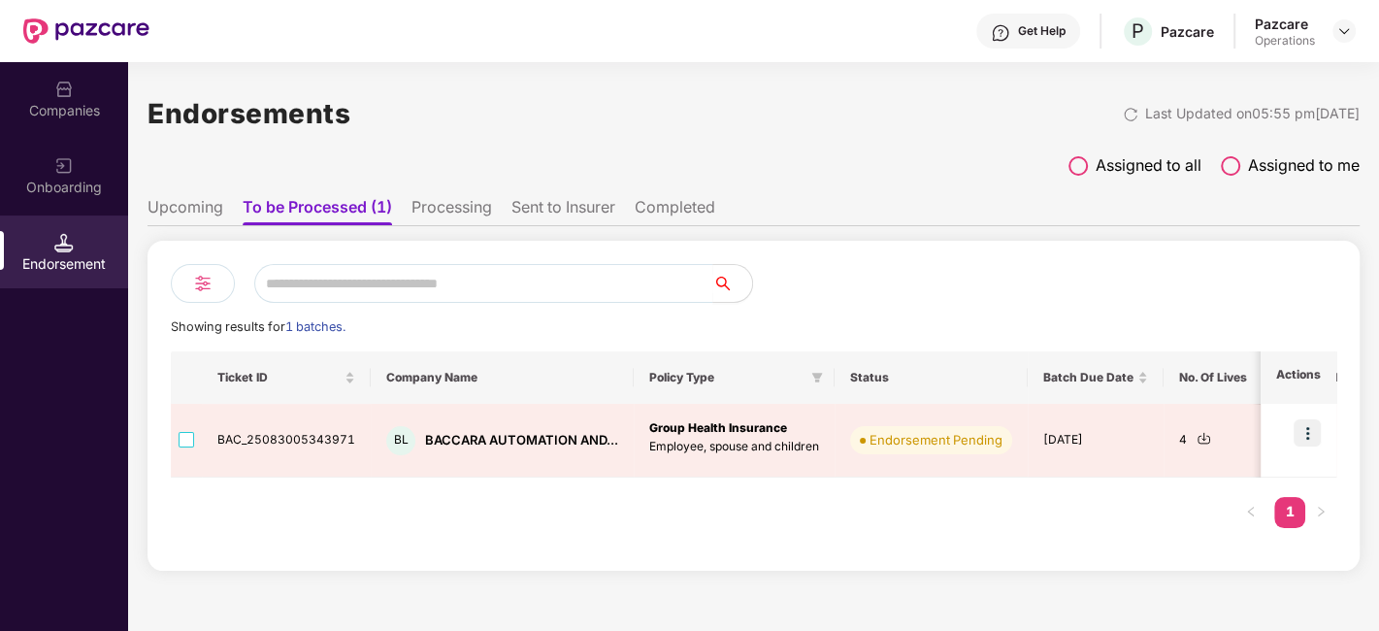
click at [80, 139] on div "Onboarding" at bounding box center [64, 175] width 128 height 73
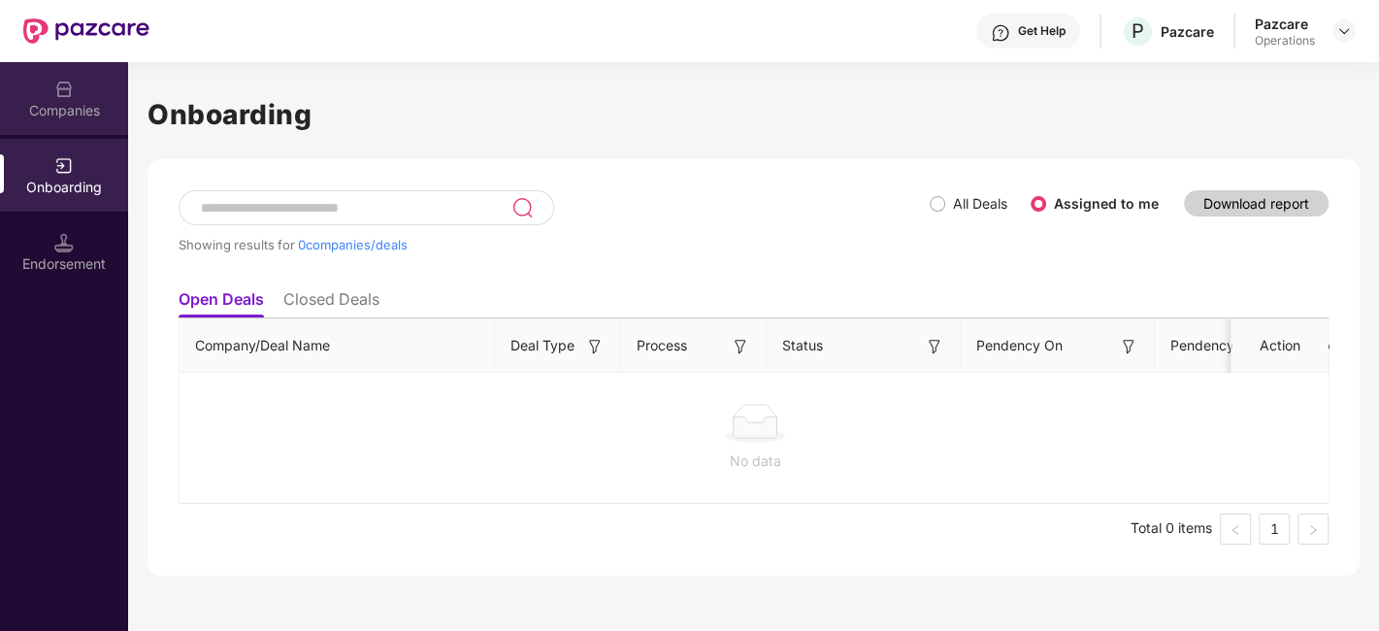
click at [71, 125] on div "Companies" at bounding box center [64, 98] width 128 height 73
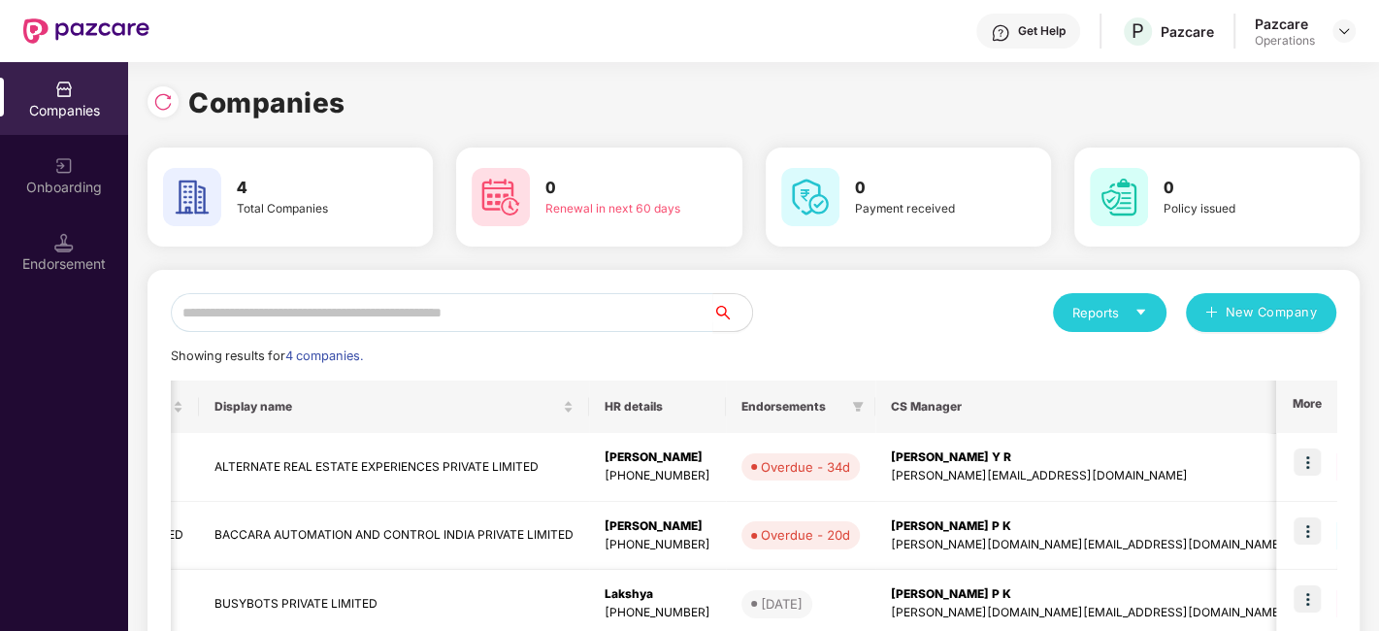
scroll to position [0, 394]
click at [424, 531] on td "BACCARA AUTOMATION AND CONTROL INDIA PRIVATE LIMITED" at bounding box center [393, 536] width 390 height 69
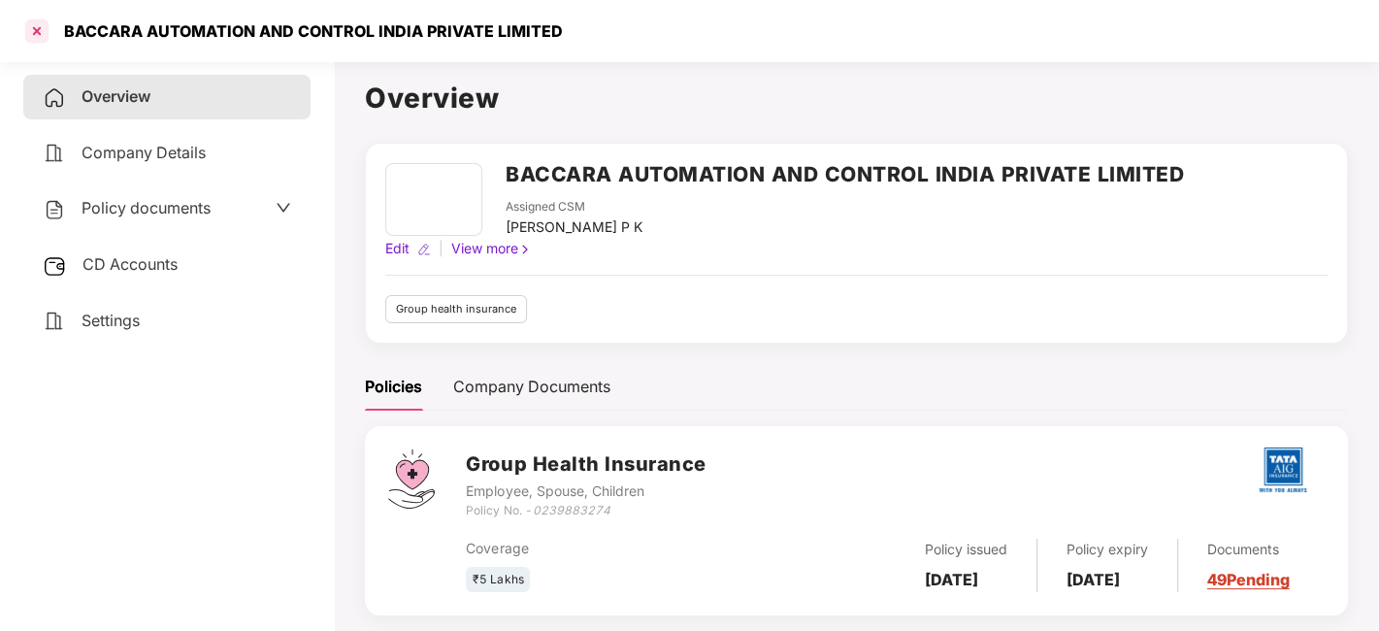
click at [37, 39] on div at bounding box center [36, 31] width 31 height 31
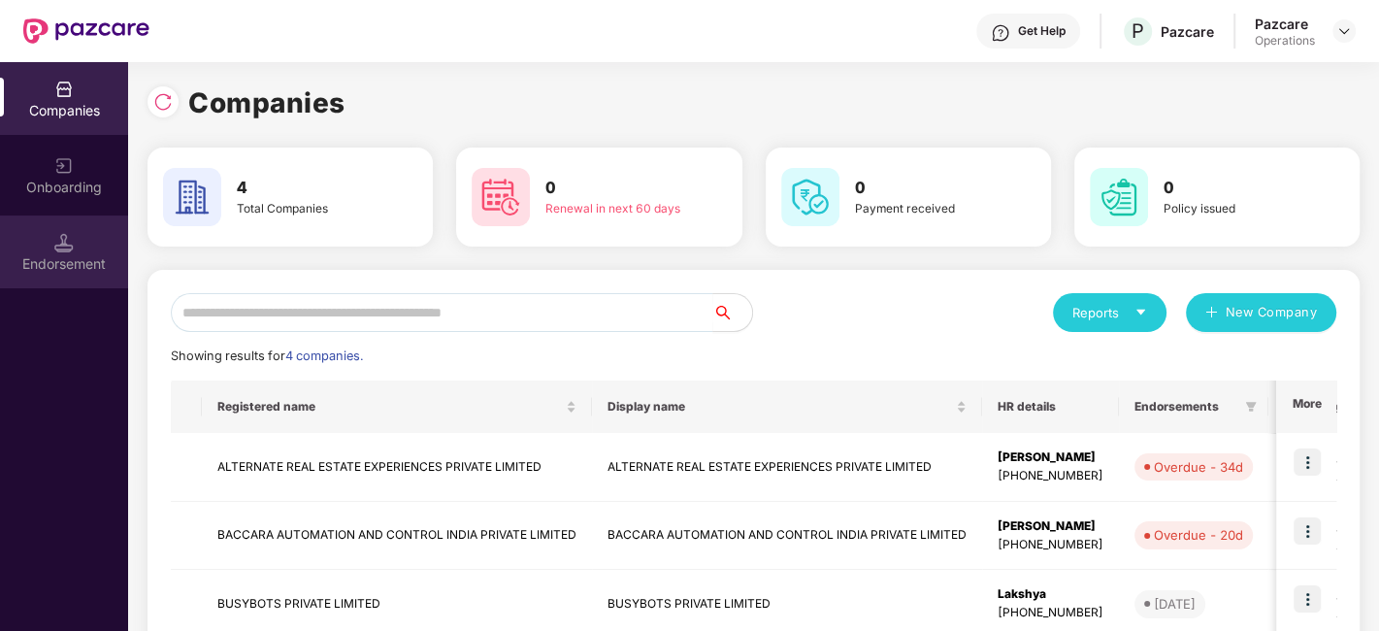
click at [56, 270] on div "Endorsement" at bounding box center [64, 263] width 128 height 19
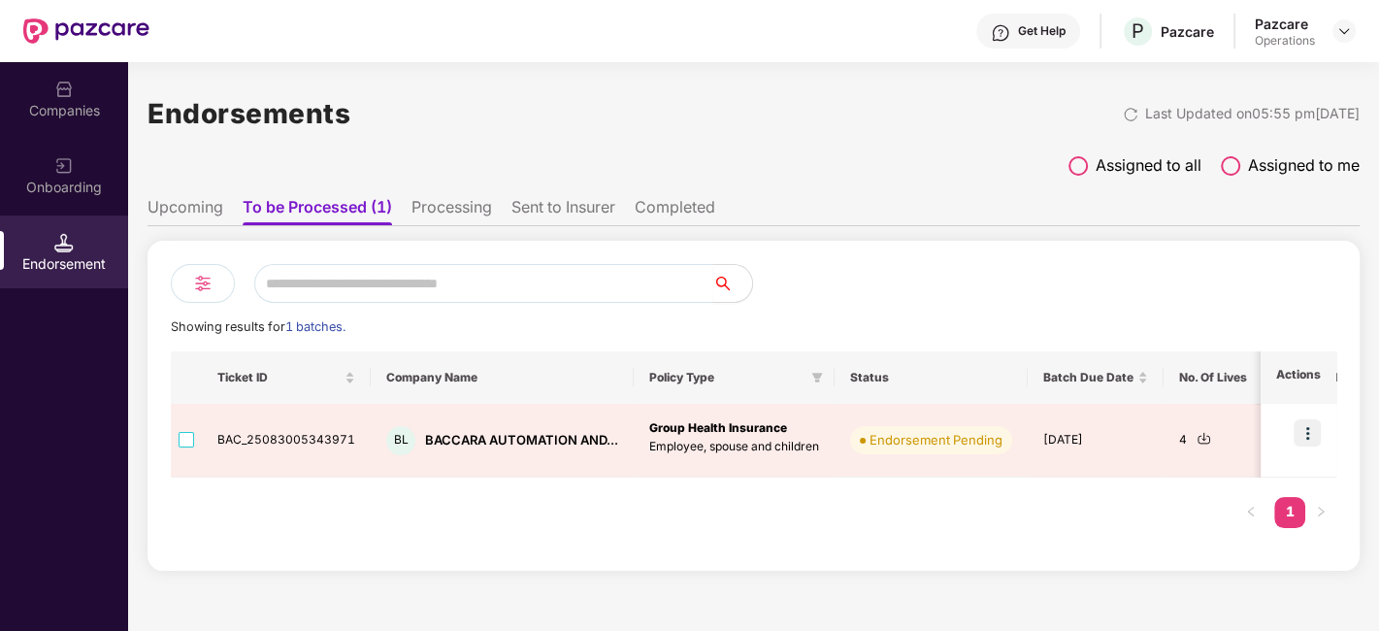
click at [180, 224] on li "Upcoming" at bounding box center [186, 211] width 76 height 28
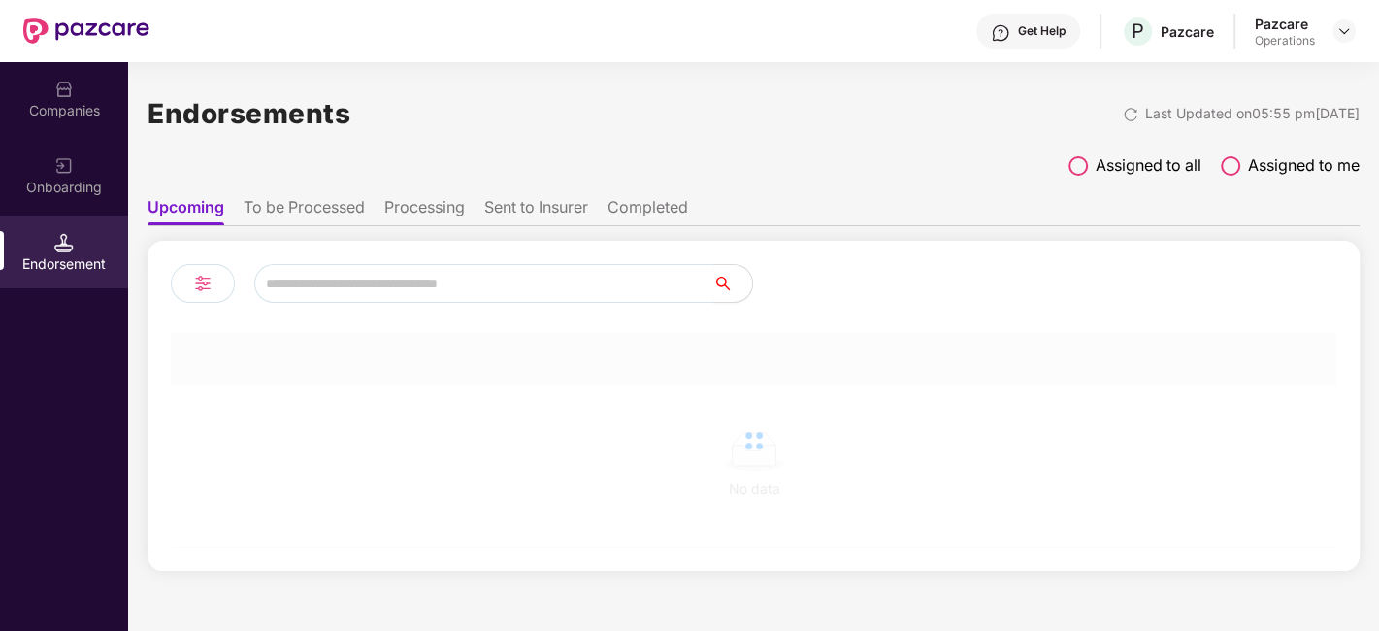
click at [282, 195] on ul "Upcoming To be Processed Processing Sent to Insurer Completed" at bounding box center [754, 206] width 1212 height 39
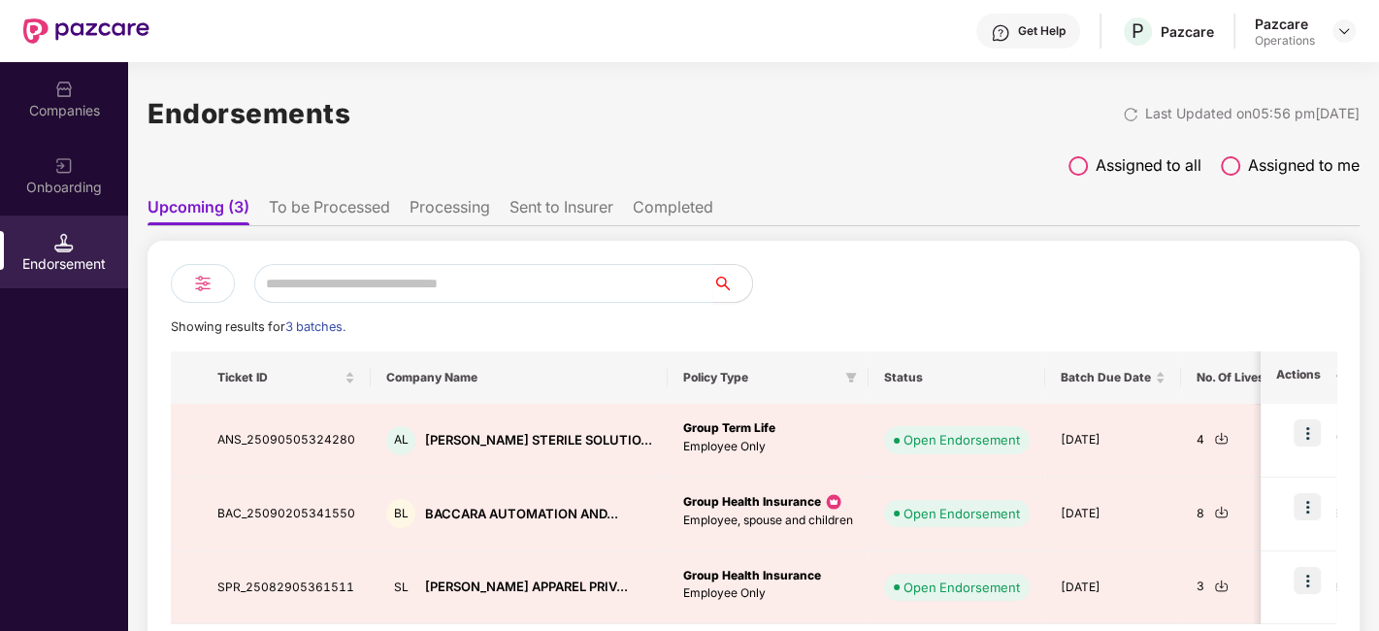
click at [302, 205] on li "To be Processed" at bounding box center [329, 211] width 121 height 28
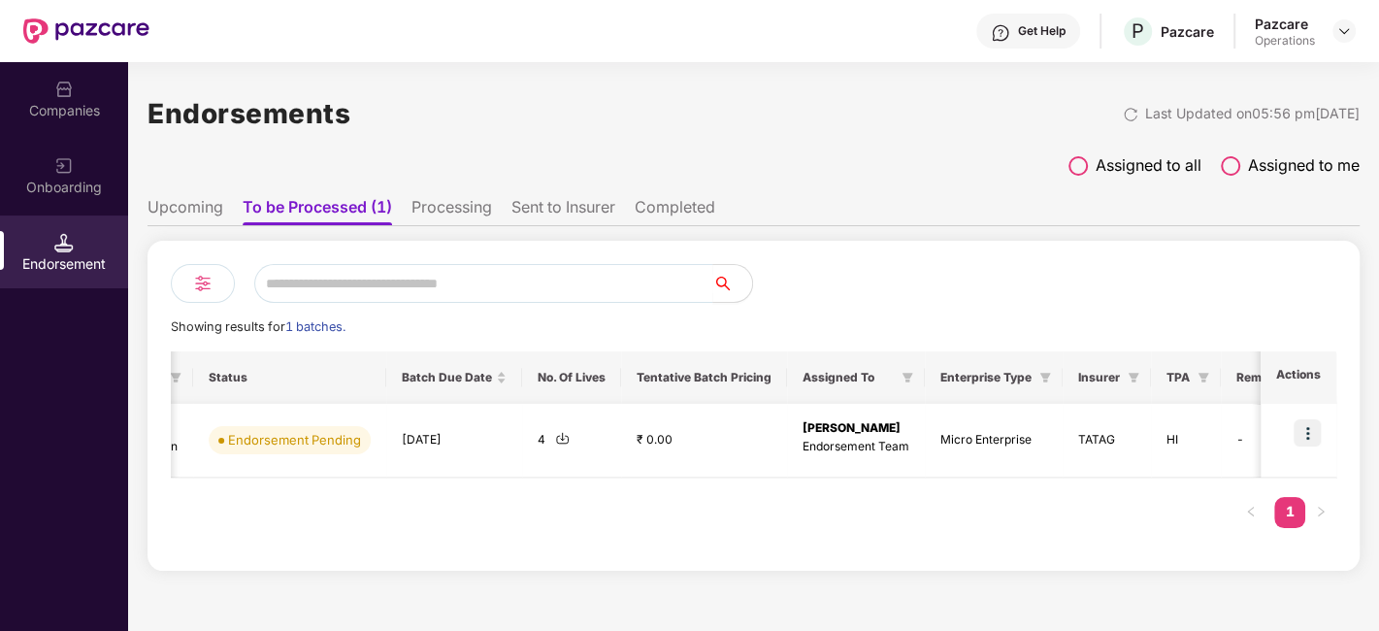
scroll to position [0, 643]
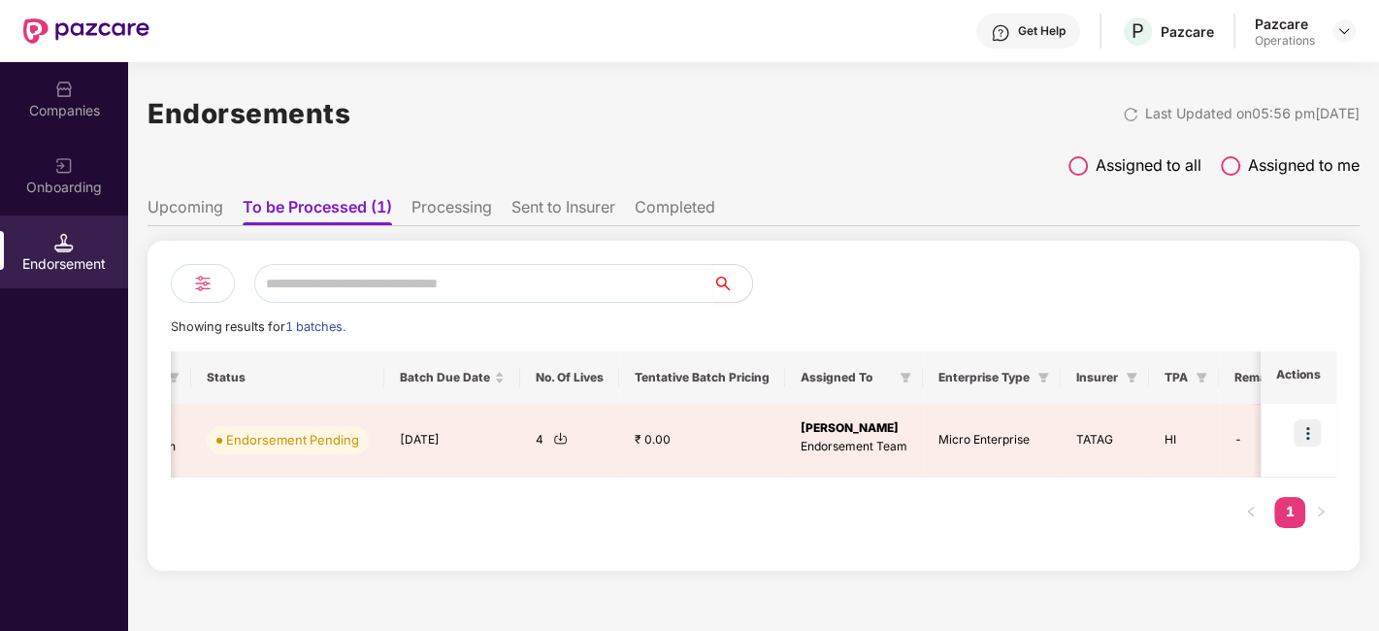
click at [438, 206] on li "Processing" at bounding box center [452, 211] width 81 height 28
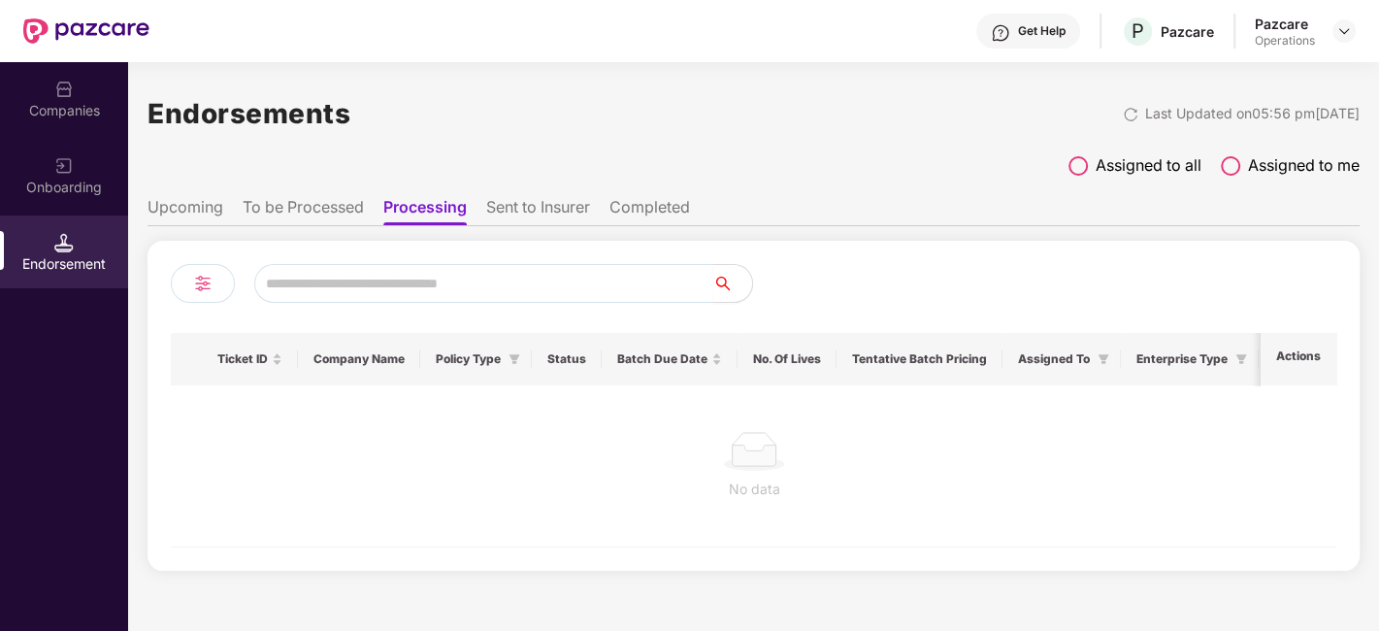
click at [560, 202] on li "Sent to Insurer" at bounding box center [538, 211] width 104 height 28
click at [624, 205] on li "Completed" at bounding box center [652, 211] width 81 height 28
click at [58, 132] on div "Companies" at bounding box center [64, 98] width 128 height 73
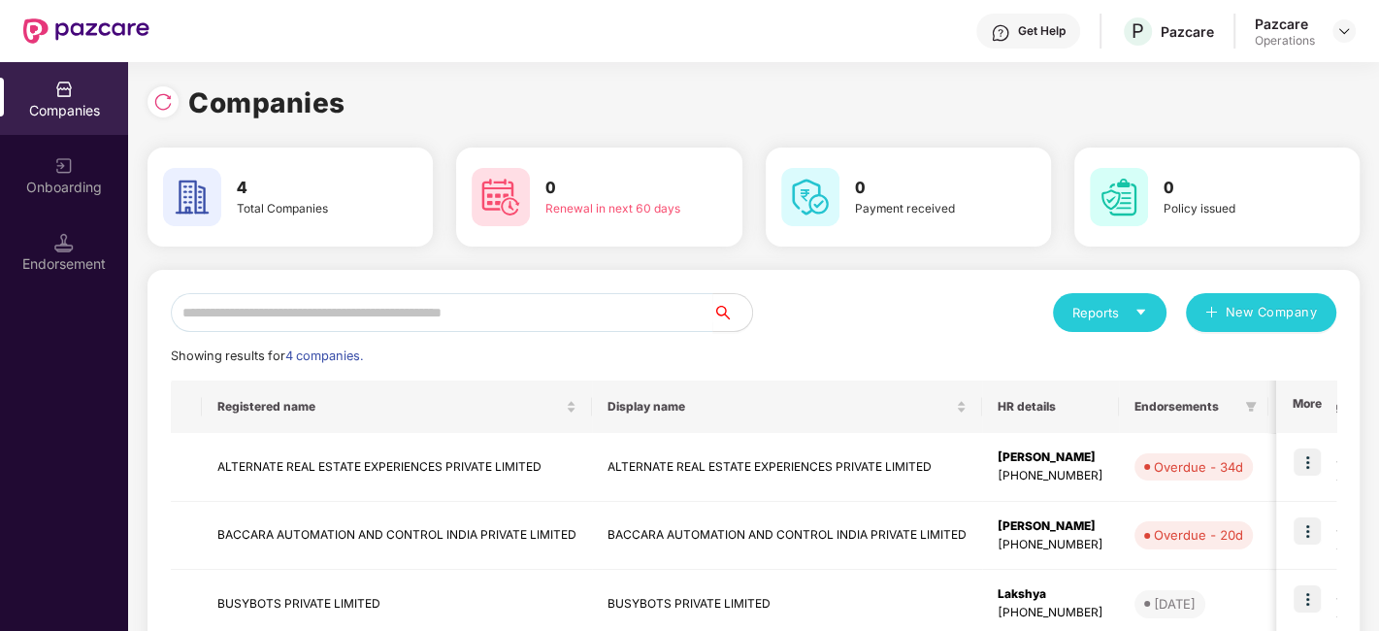
click at [80, 171] on div "Onboarding" at bounding box center [64, 175] width 128 height 73
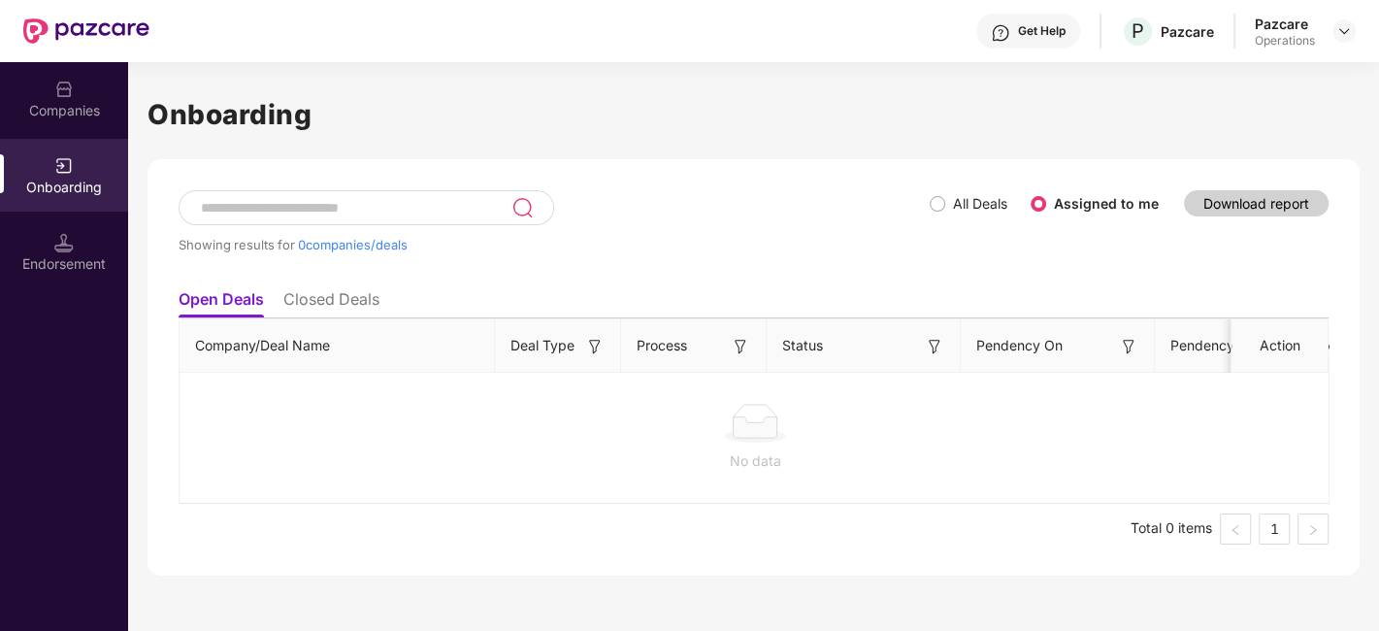
click at [72, 119] on div "Companies" at bounding box center [64, 110] width 128 height 19
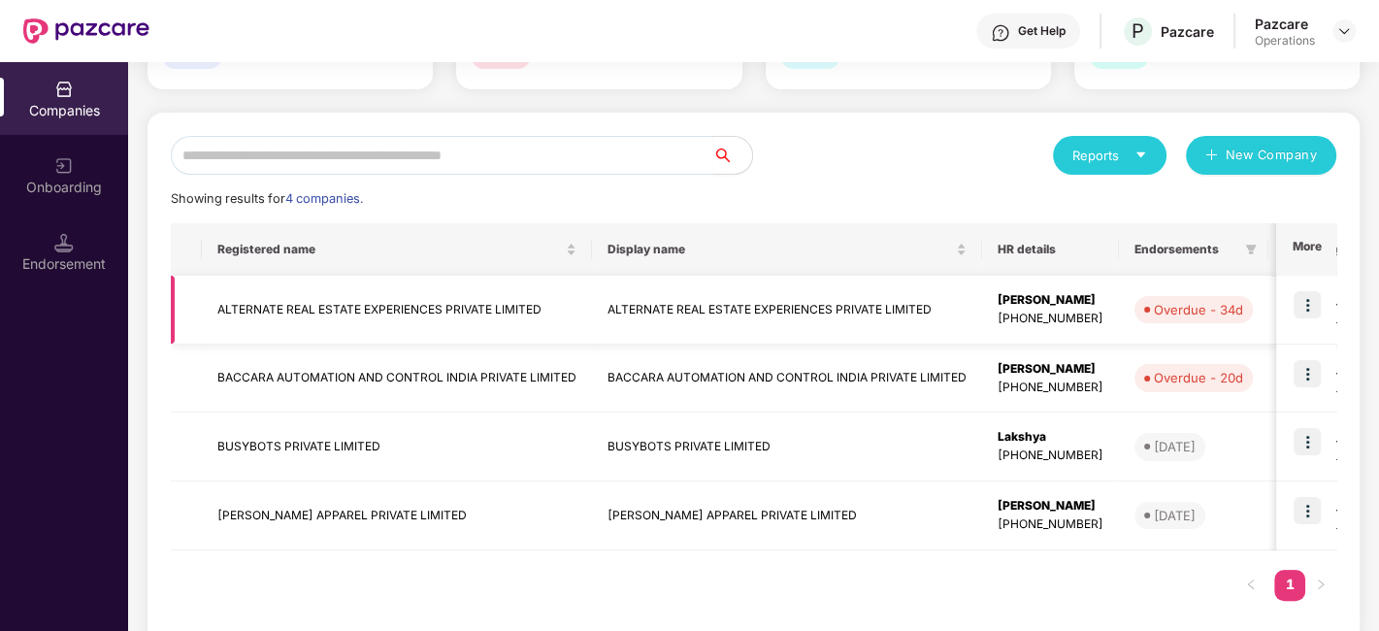
scroll to position [158, 0]
click at [308, 440] on td "BUSYBOTS PRIVATE LIMITED" at bounding box center [397, 446] width 390 height 69
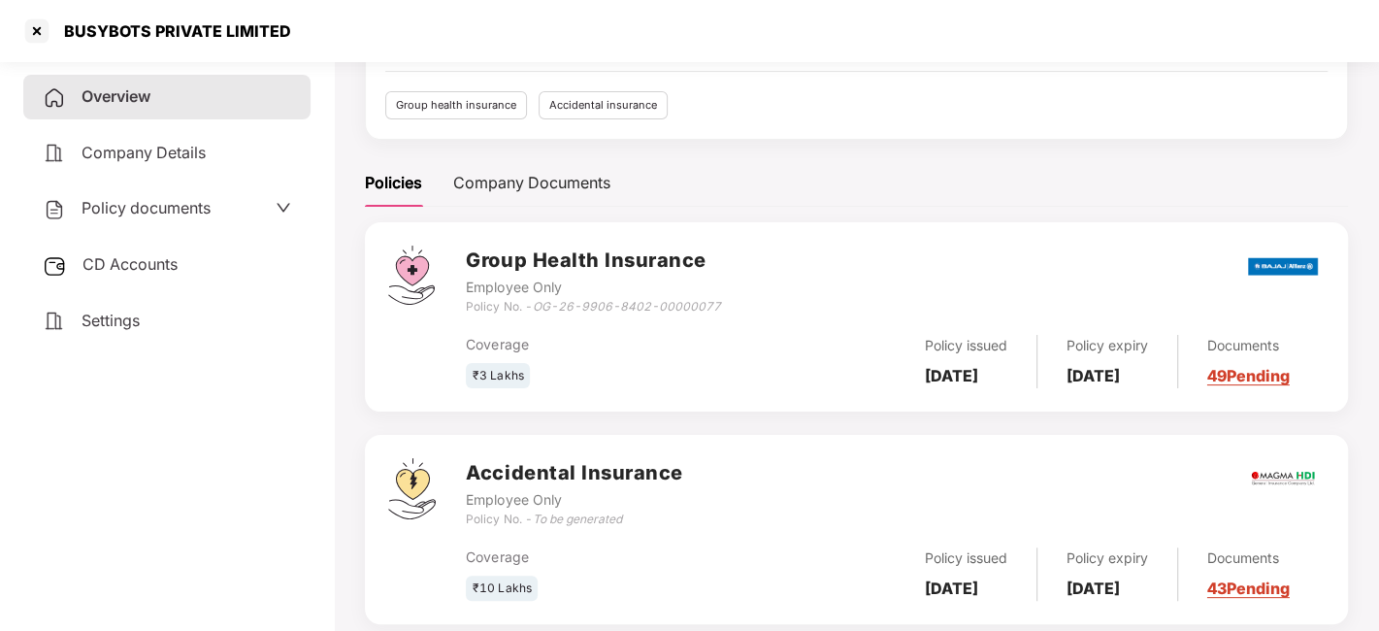
scroll to position [186, 0]
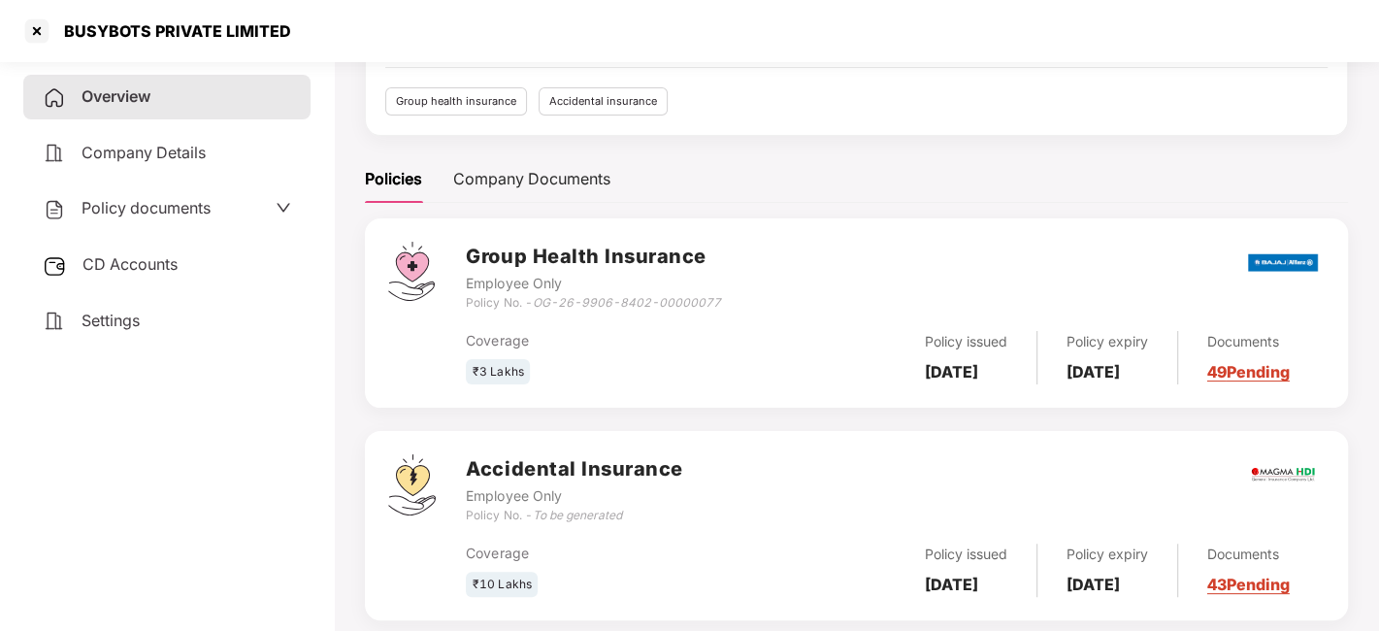
click at [227, 260] on div "CD Accounts" at bounding box center [166, 265] width 287 height 45
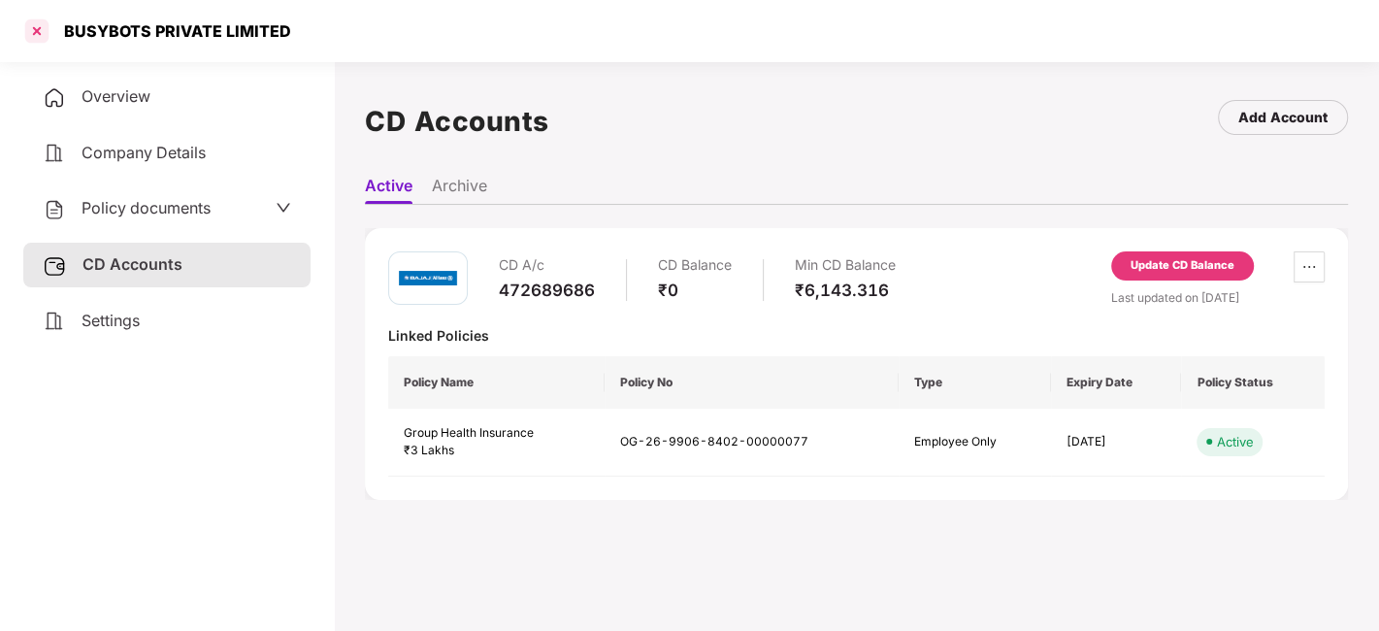
click at [43, 29] on div at bounding box center [36, 31] width 31 height 31
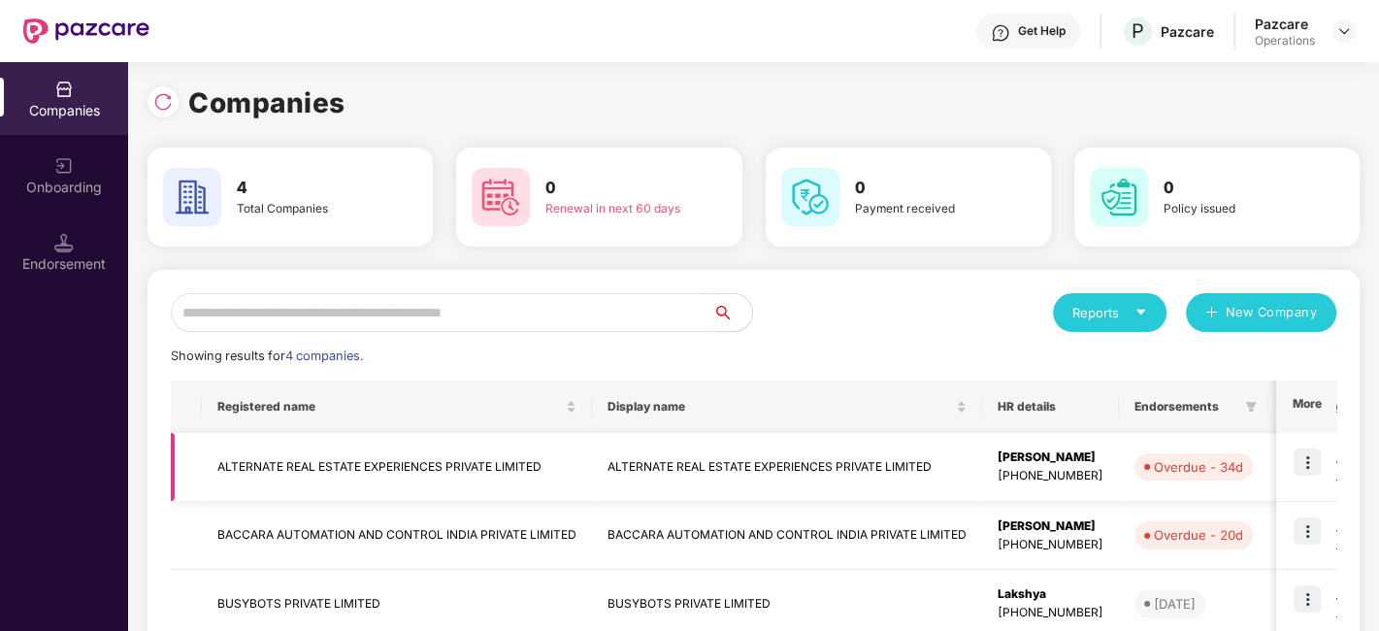
click at [310, 480] on td "ALTERNATE REAL ESTATE EXPERIENCES PRIVATE LIMITED" at bounding box center [397, 467] width 390 height 69
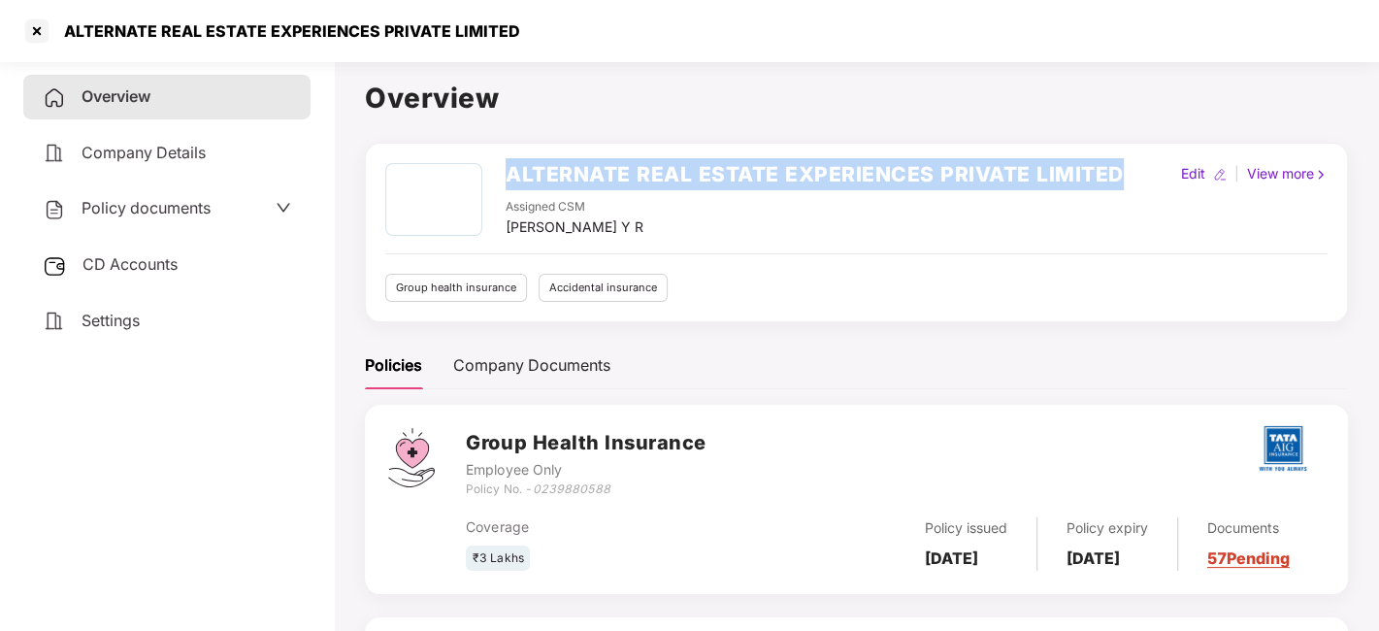
drag, startPoint x: 509, startPoint y: 175, endPoint x: 1134, endPoint y: 161, distance: 625.2
click at [1134, 161] on div "ALTERNATE REAL ESTATE EXPERIENCES PRIVATE LIMITED Assigned CSM [PERSON_NAME] Y …" at bounding box center [856, 233] width 983 height 180
copy h2 "ALTERNATE REAL ESTATE EXPERIENCES PRIVATE LIMITED"
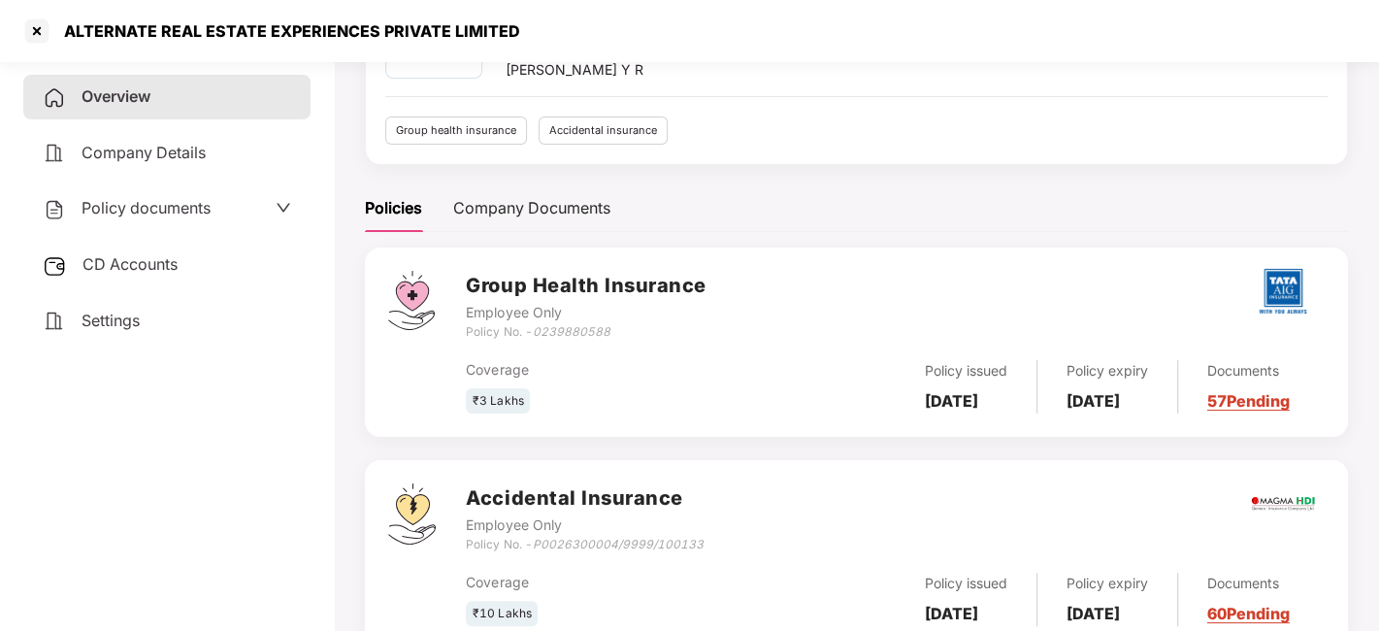
scroll to position [158, 0]
drag, startPoint x: 538, startPoint y: 332, endPoint x: 615, endPoint y: 320, distance: 78.5
click at [615, 322] on div "Policy No. - 0239880588" at bounding box center [586, 331] width 240 height 18
copy icon "0239880588"
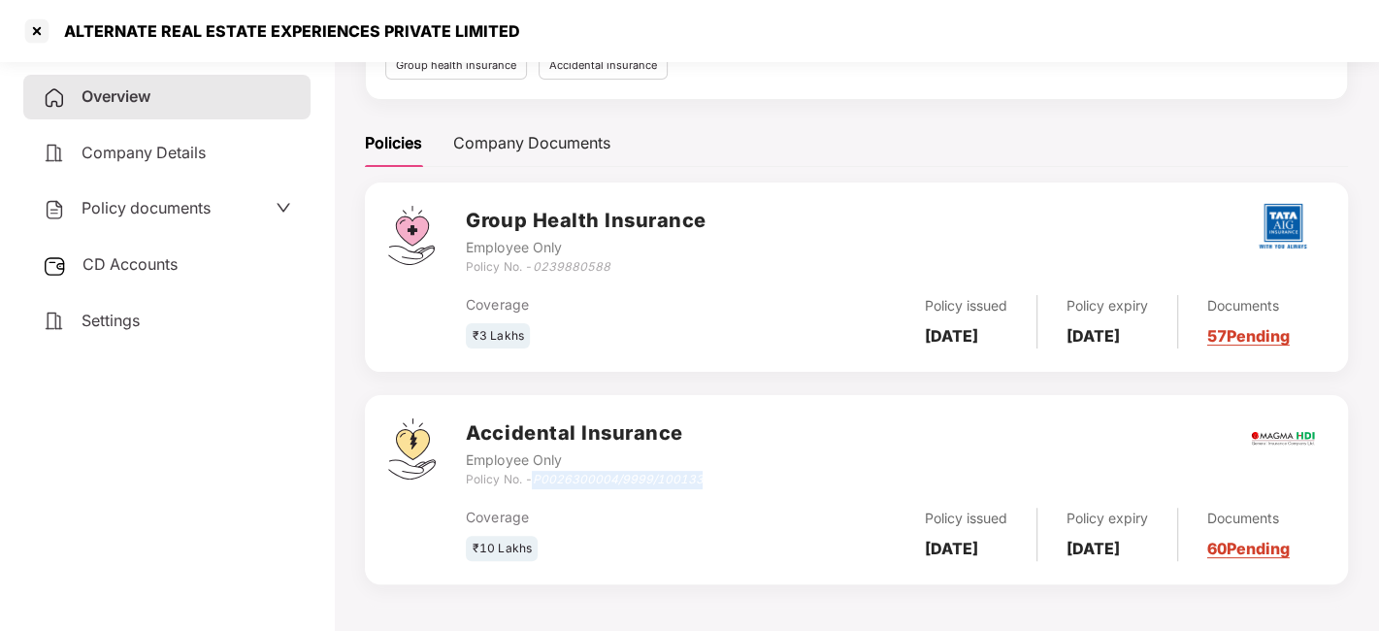
drag, startPoint x: 536, startPoint y: 472, endPoint x: 719, endPoint y: 474, distance: 183.4
click at [719, 474] on div "Accidental Insurance Employee Only Policy No. - P0026300004/9999/100133" at bounding box center [895, 453] width 859 height 70
copy icon "P0026300004/9999/100133"
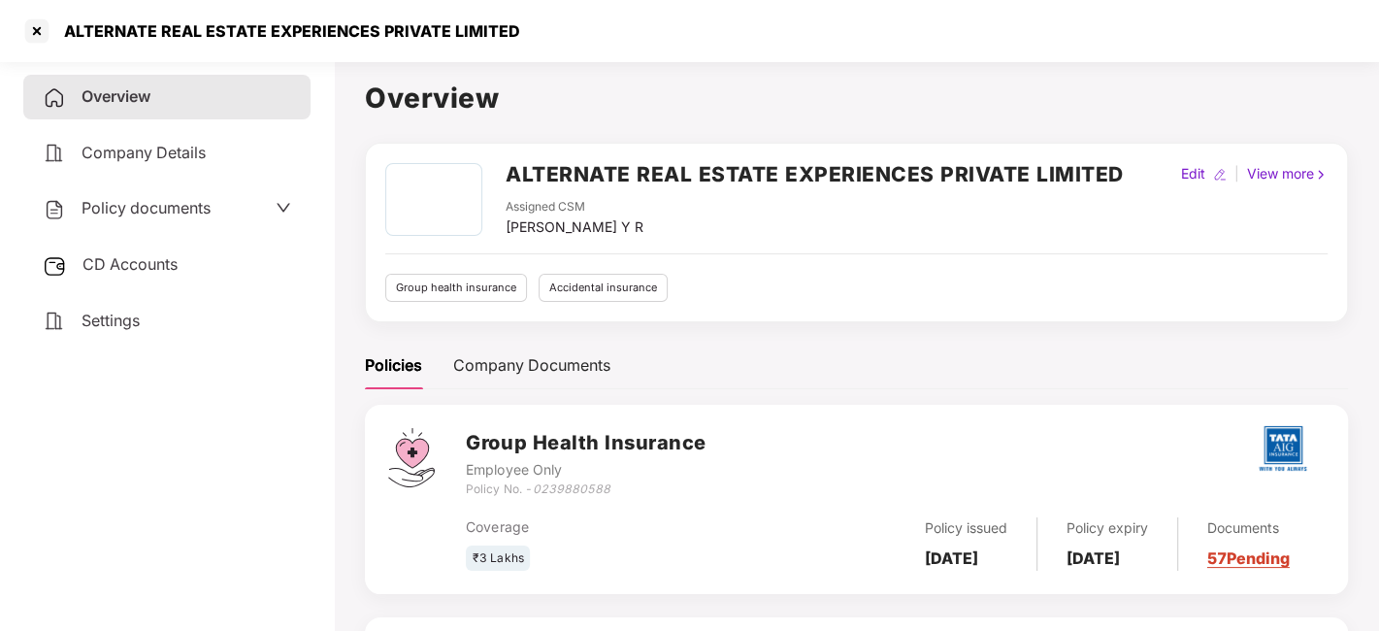
drag, startPoint x: 504, startPoint y: 224, endPoint x: 686, endPoint y: 231, distance: 182.6
click at [686, 231] on div "ALTERNATE REAL ESTATE EXPERIENCES PRIVATE LIMITED Assigned CSM [PERSON_NAME] Y R" at bounding box center [754, 200] width 739 height 75
copy div "[PERSON_NAME] Y R"
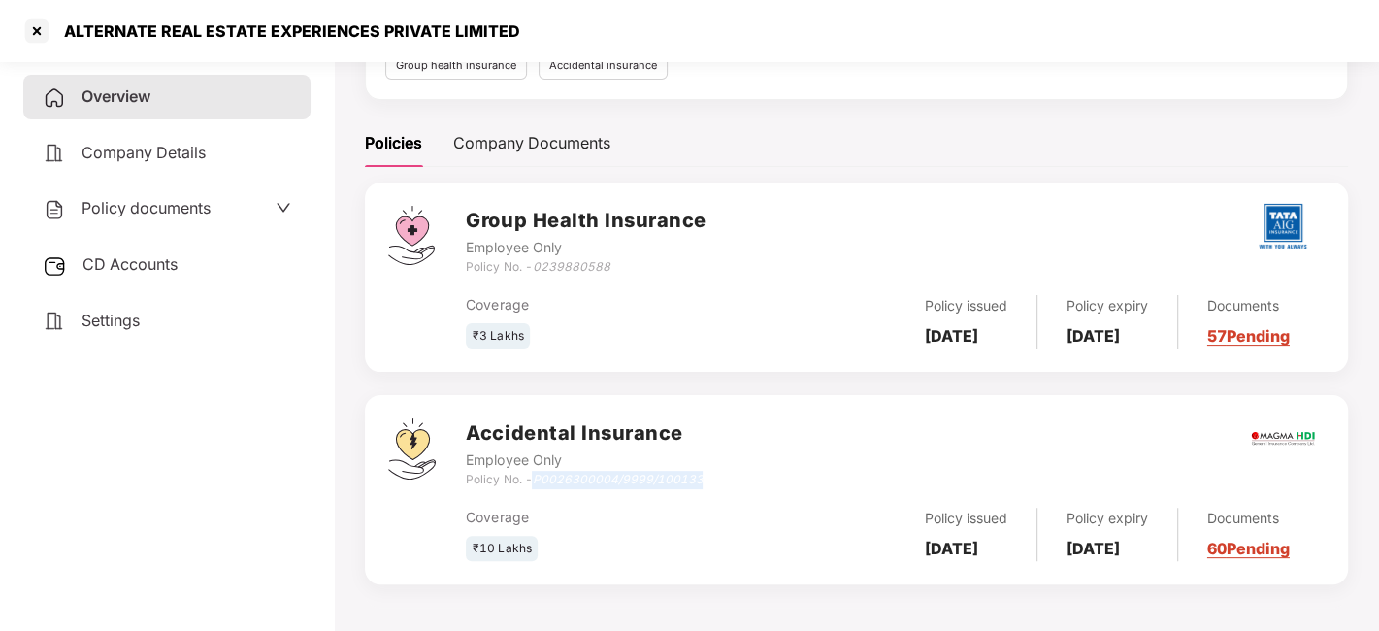
drag, startPoint x: 919, startPoint y: 308, endPoint x: 989, endPoint y: 342, distance: 77.7
click at [989, 342] on div "Policy issued [DATE]" at bounding box center [967, 321] width 142 height 53
copy b "[DATE]"
drag, startPoint x: 1083, startPoint y: 309, endPoint x: 1134, endPoint y: 342, distance: 60.3
click at [1134, 342] on div "Policy expiry [DATE]" at bounding box center [1108, 321] width 141 height 53
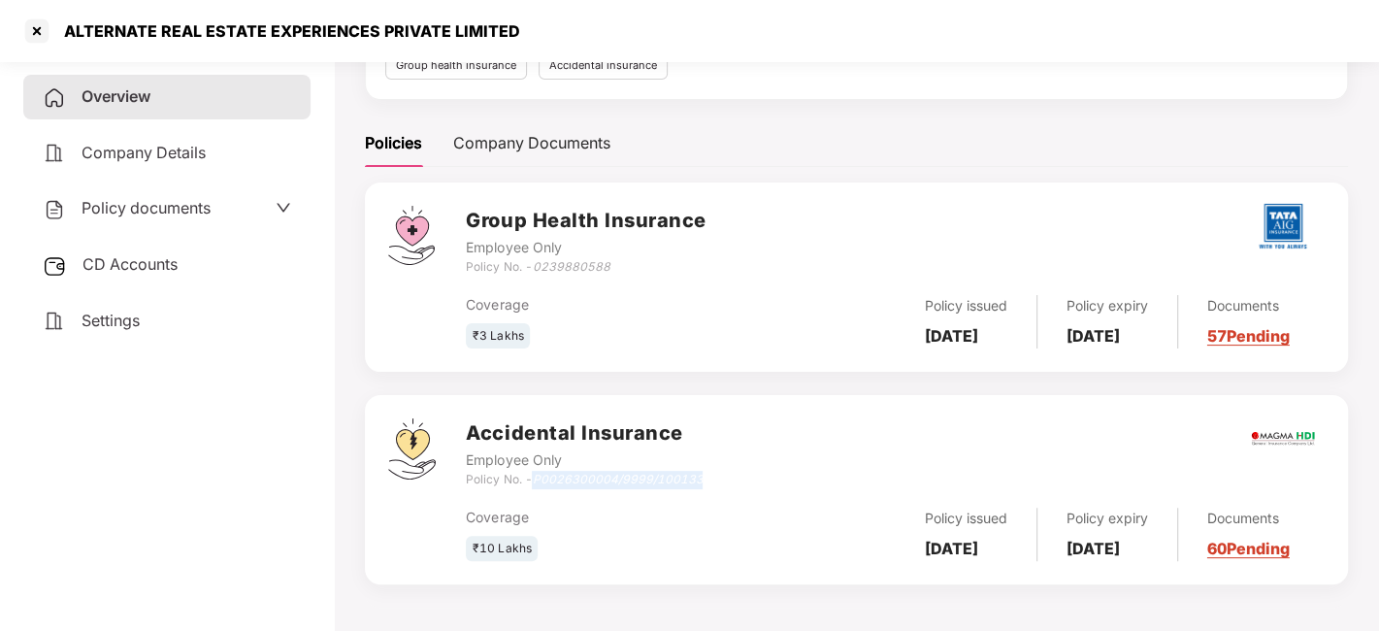
copy b "[DATE]"
drag, startPoint x: 926, startPoint y: 519, endPoint x: 986, endPoint y: 546, distance: 66.0
click at [986, 546] on div "Policy issued [DATE]" at bounding box center [967, 534] width 142 height 53
copy b "[DATE]"
drag, startPoint x: 1078, startPoint y: 511, endPoint x: 1136, endPoint y: 553, distance: 70.9
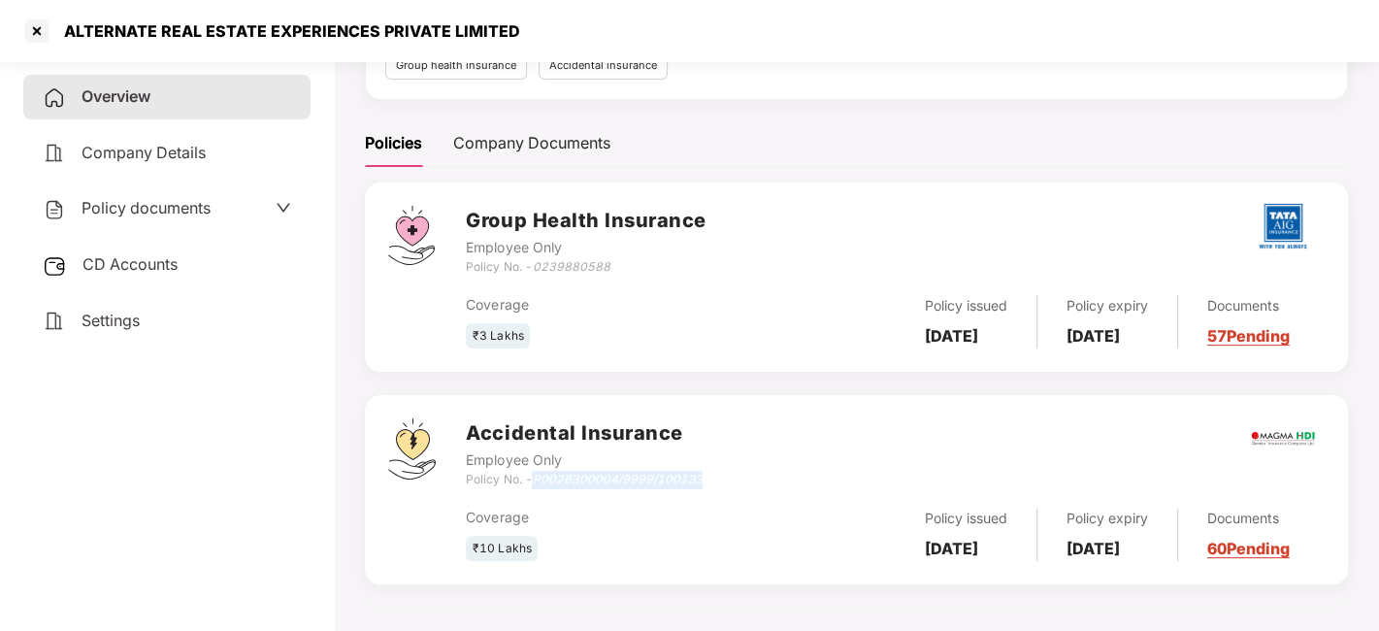
click at [1136, 553] on div "Policy expiry [DATE]" at bounding box center [1108, 534] width 141 height 53
copy b "[DATE]"
click at [147, 319] on div "Settings" at bounding box center [166, 321] width 287 height 45
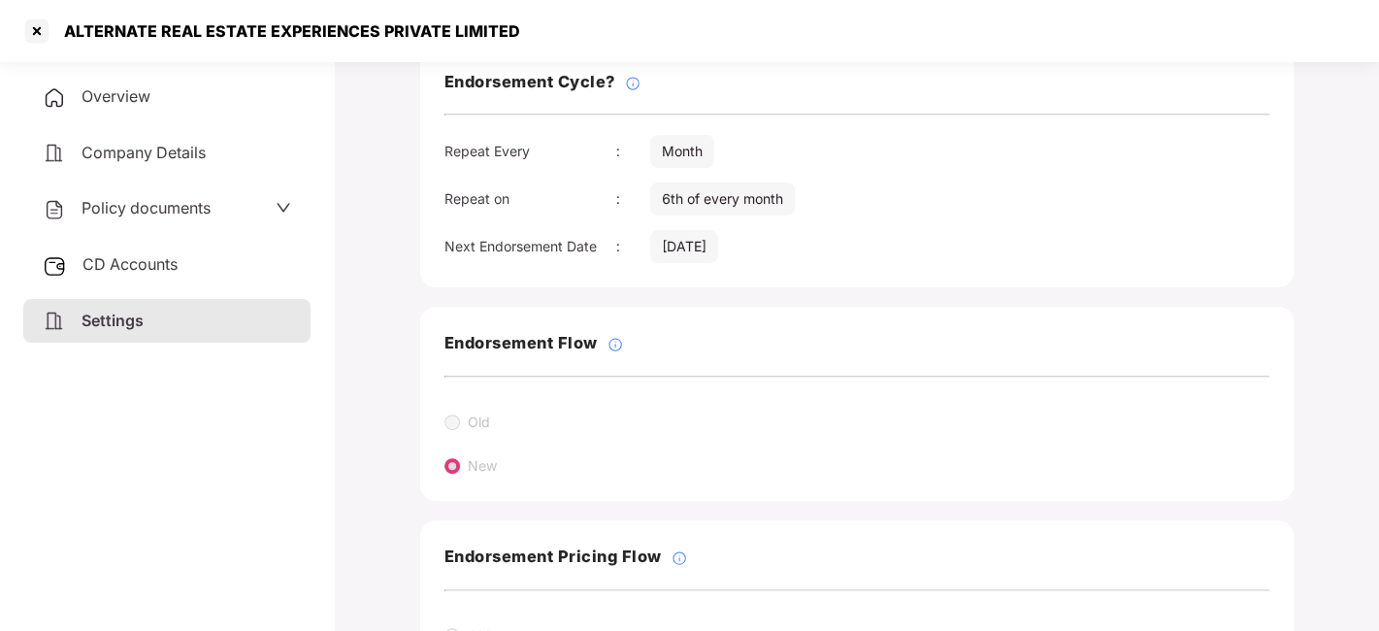
scroll to position [280, 0]
